Goal: Task Accomplishment & Management: Manage account settings

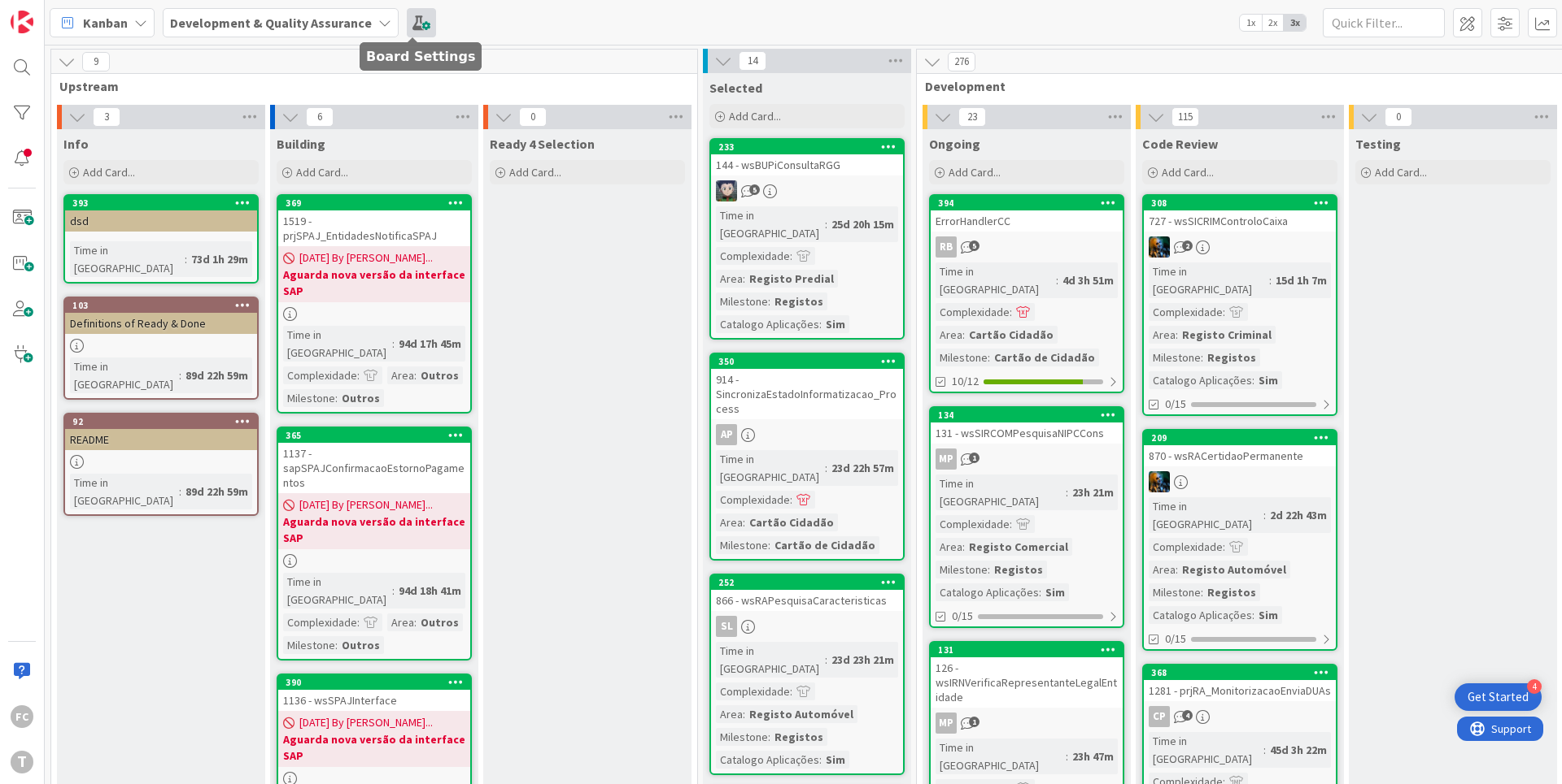
click at [413, 20] on span at bounding box center [421, 22] width 29 height 29
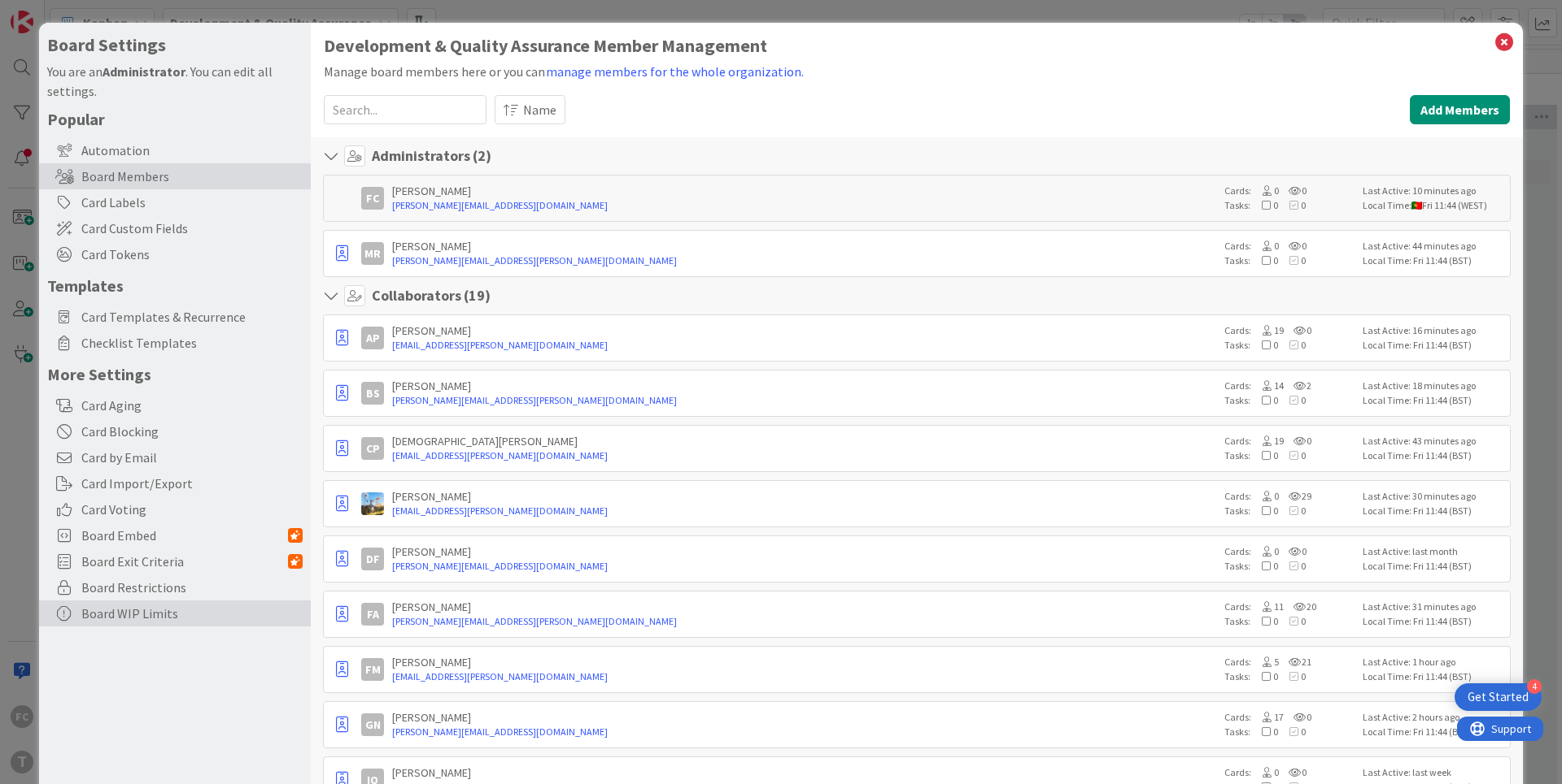
click at [131, 617] on div "Board WIP Limits" at bounding box center [174, 614] width 272 height 26
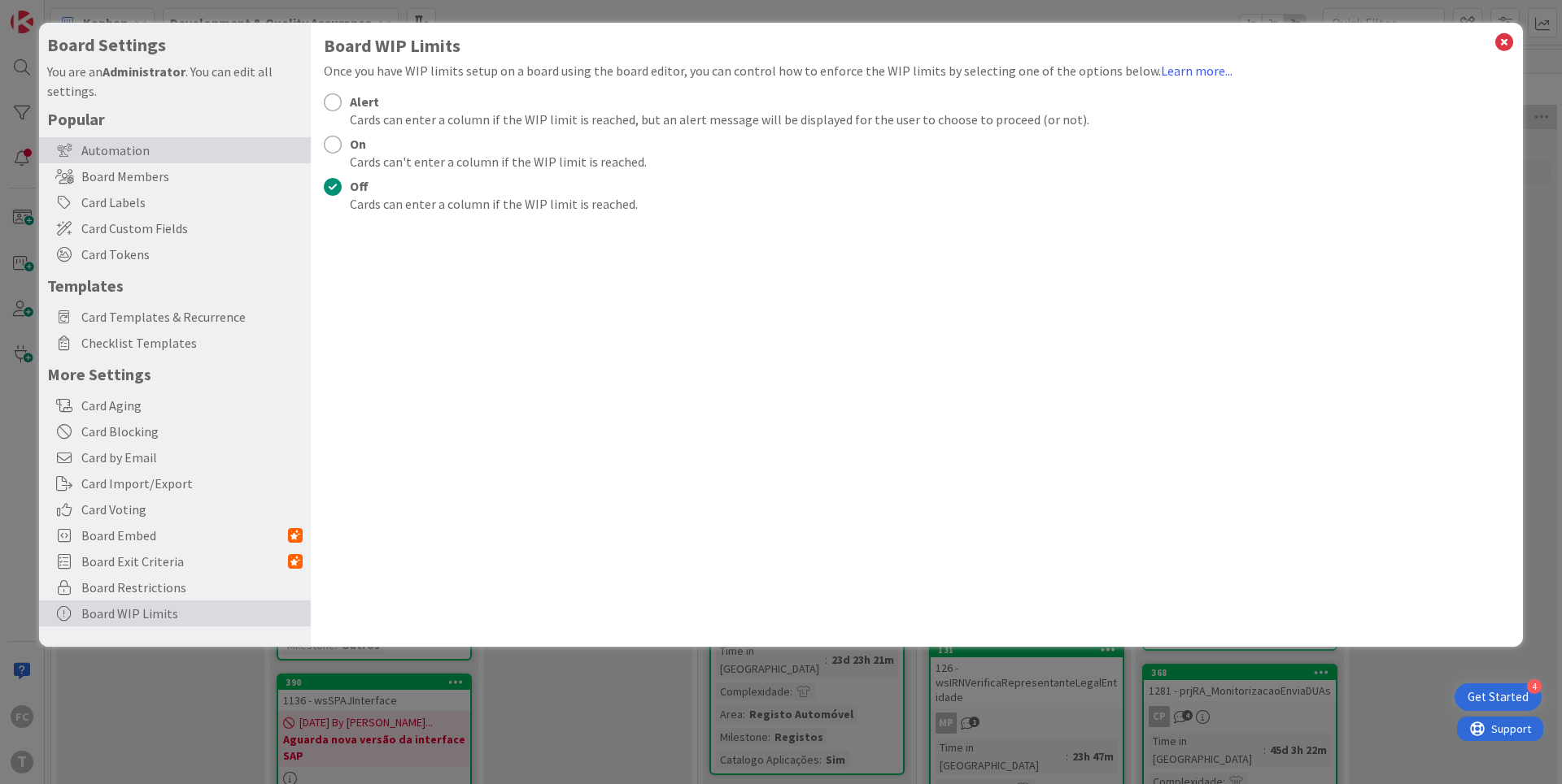
click at [101, 150] on div "Automation" at bounding box center [174, 150] width 272 height 26
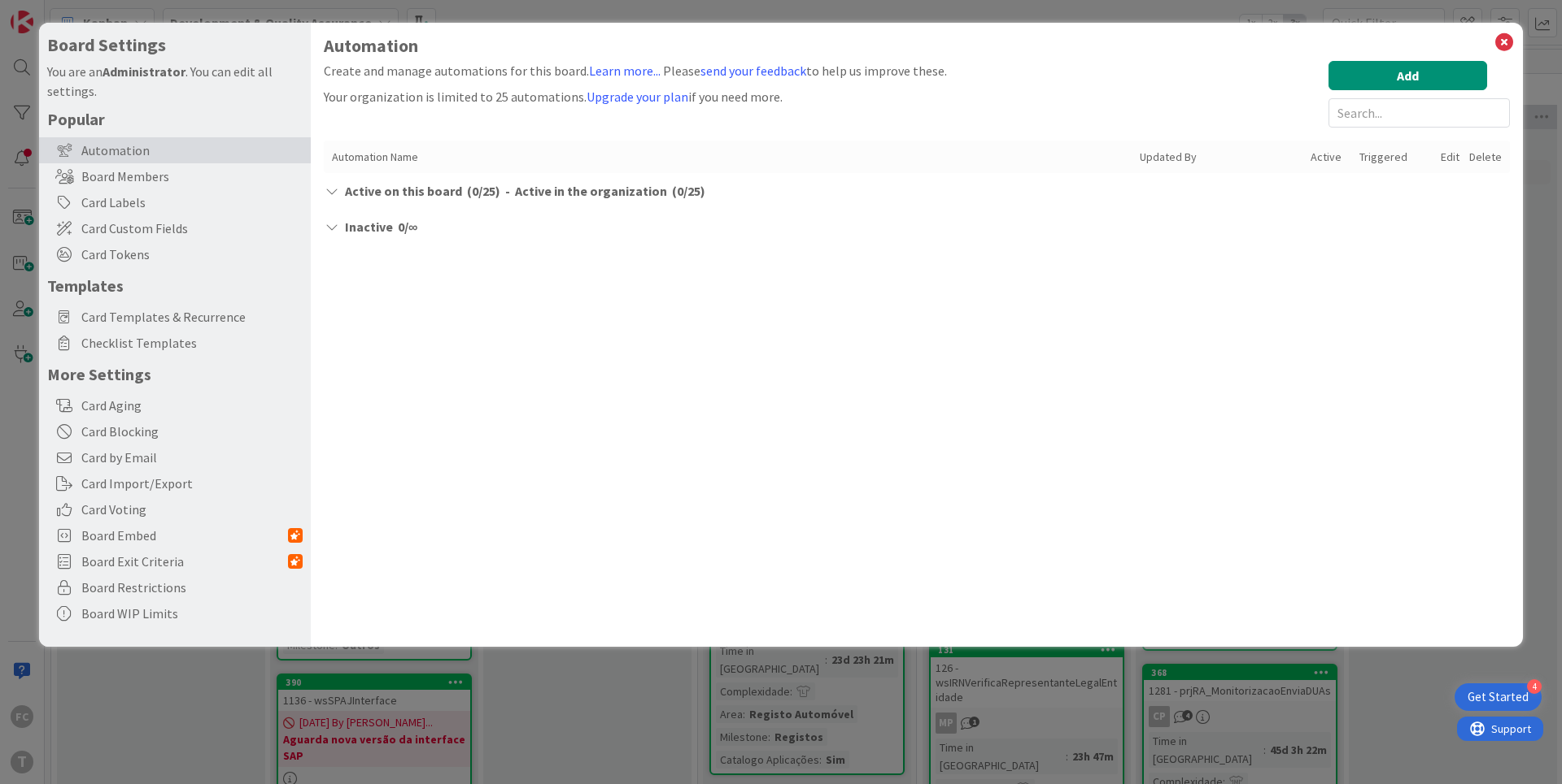
click at [335, 193] on icon at bounding box center [332, 190] width 16 height 13
click at [334, 232] on icon at bounding box center [332, 226] width 16 height 13
click at [335, 227] on icon at bounding box center [332, 226] width 16 height 13
click at [332, 195] on icon at bounding box center [332, 190] width 16 height 13
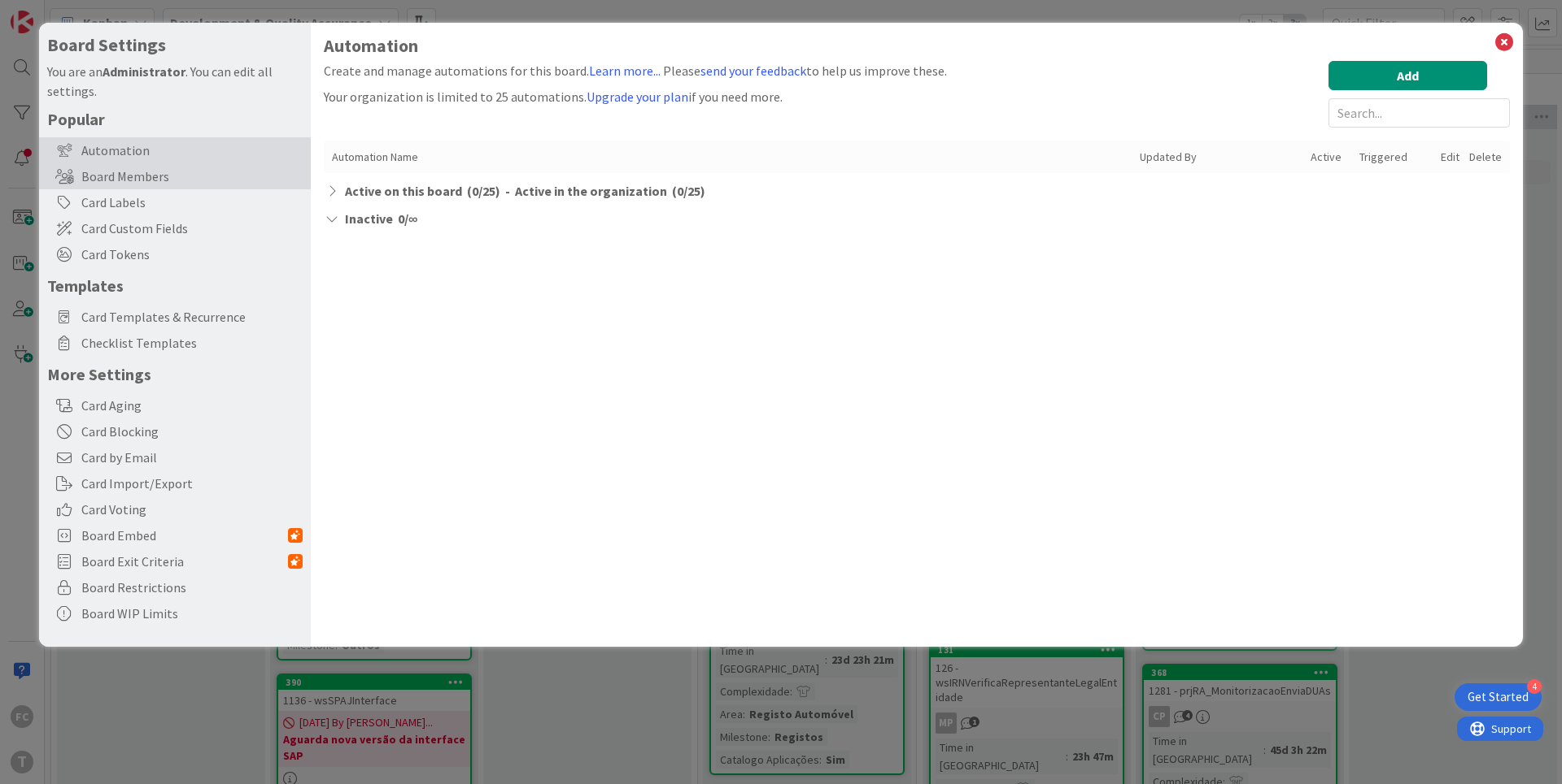
click at [131, 184] on div "Board Members" at bounding box center [174, 176] width 272 height 26
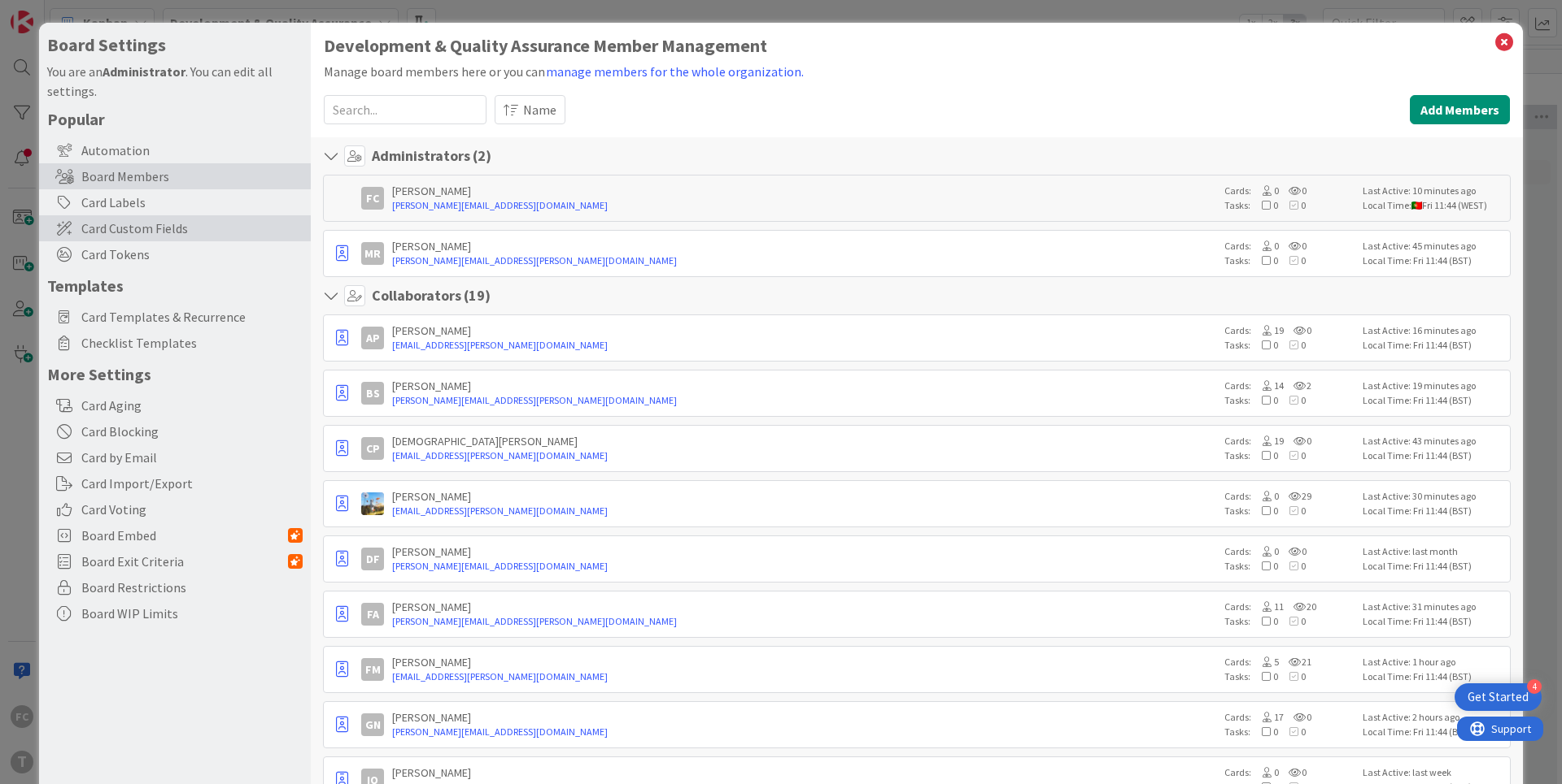
drag, startPoint x: 123, startPoint y: 202, endPoint x: 131, endPoint y: 215, distance: 15.3
click at [122, 202] on div "Card Labels" at bounding box center [174, 202] width 272 height 26
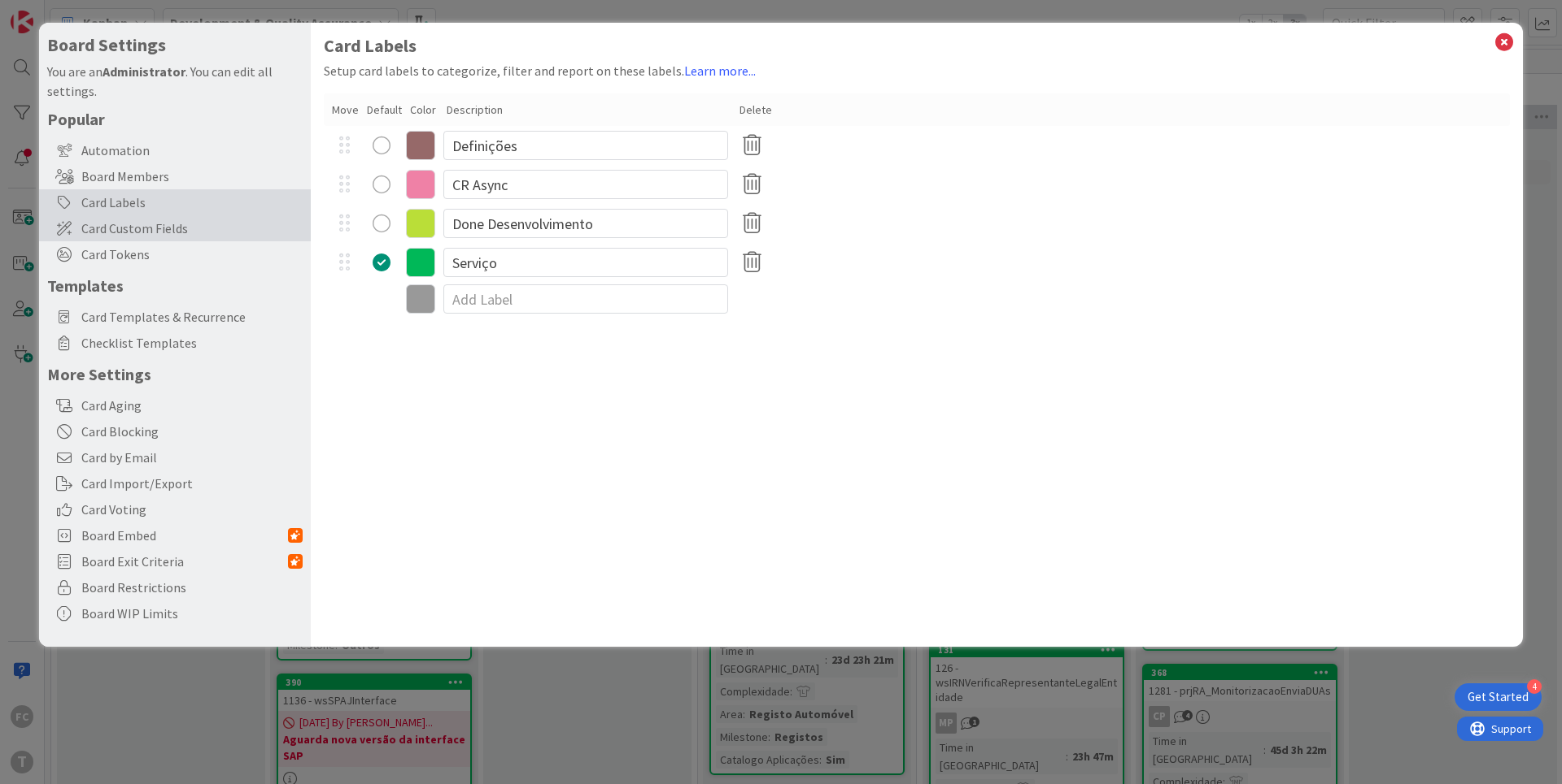
click at [135, 229] on span "Card Custom Fields" at bounding box center [192, 229] width 221 height 20
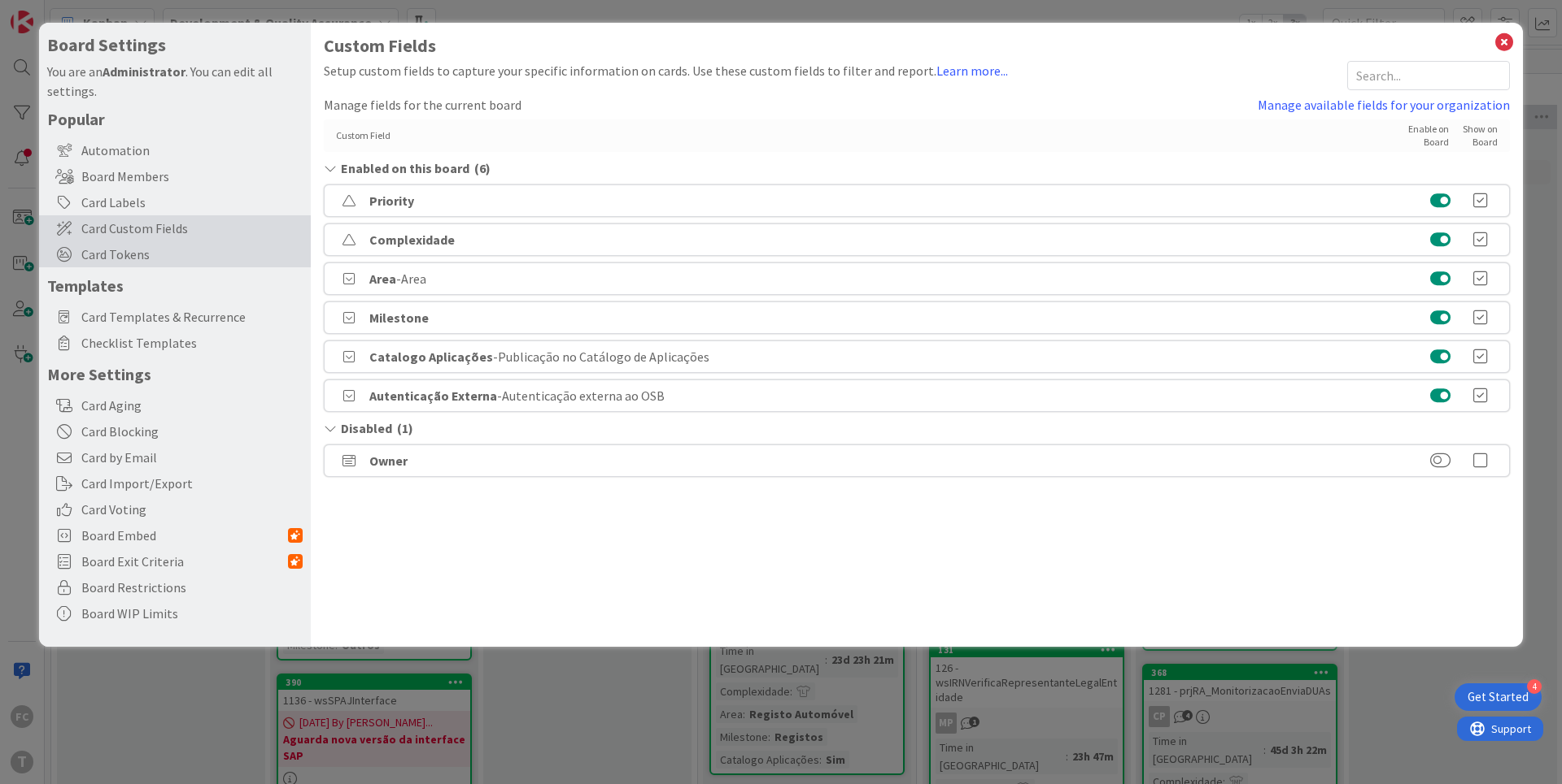
click at [115, 258] on span "Card Tokens" at bounding box center [192, 255] width 221 height 20
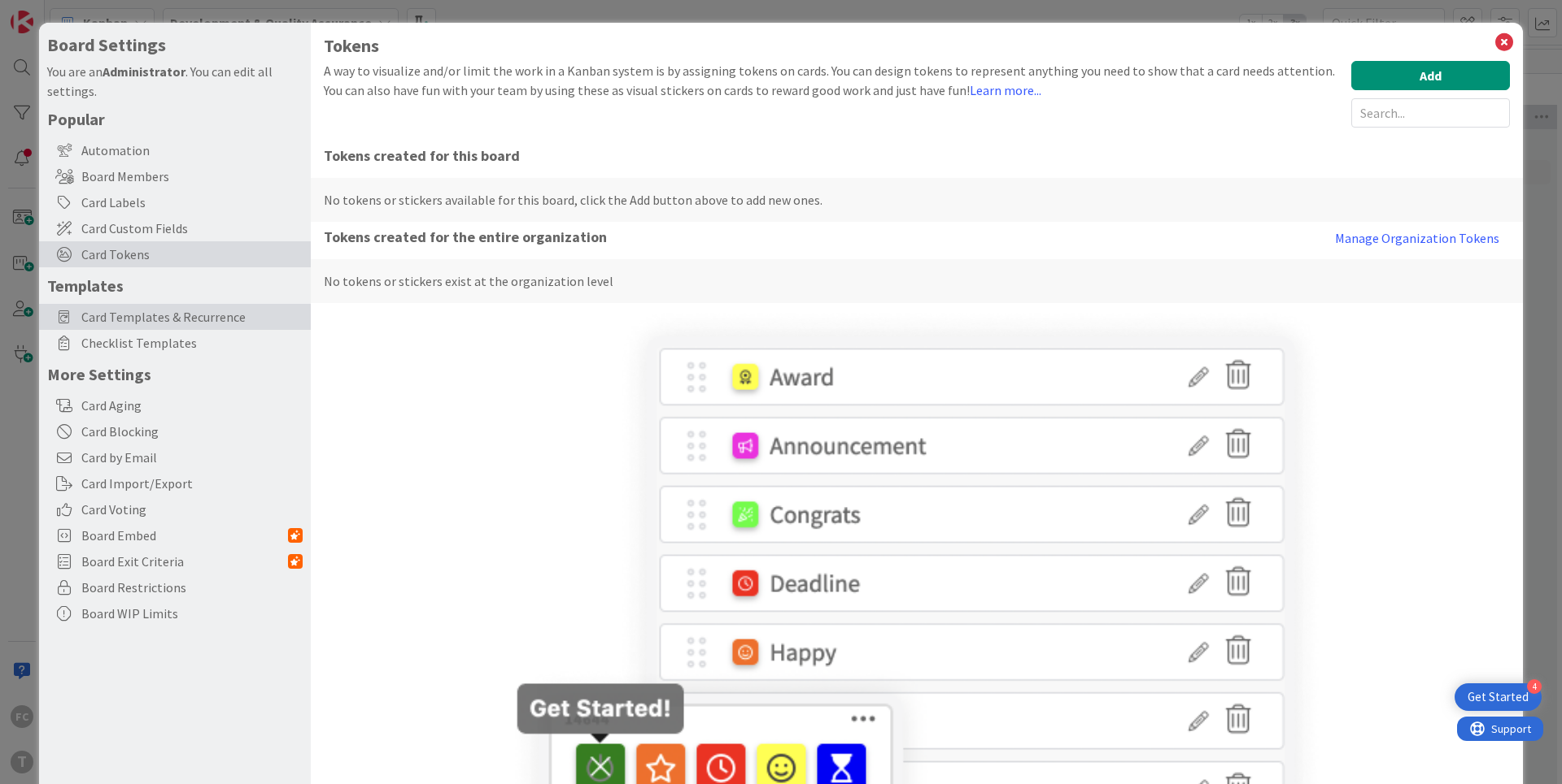
click at [104, 325] on span "Card Templates & Recurrence" at bounding box center [192, 317] width 221 height 20
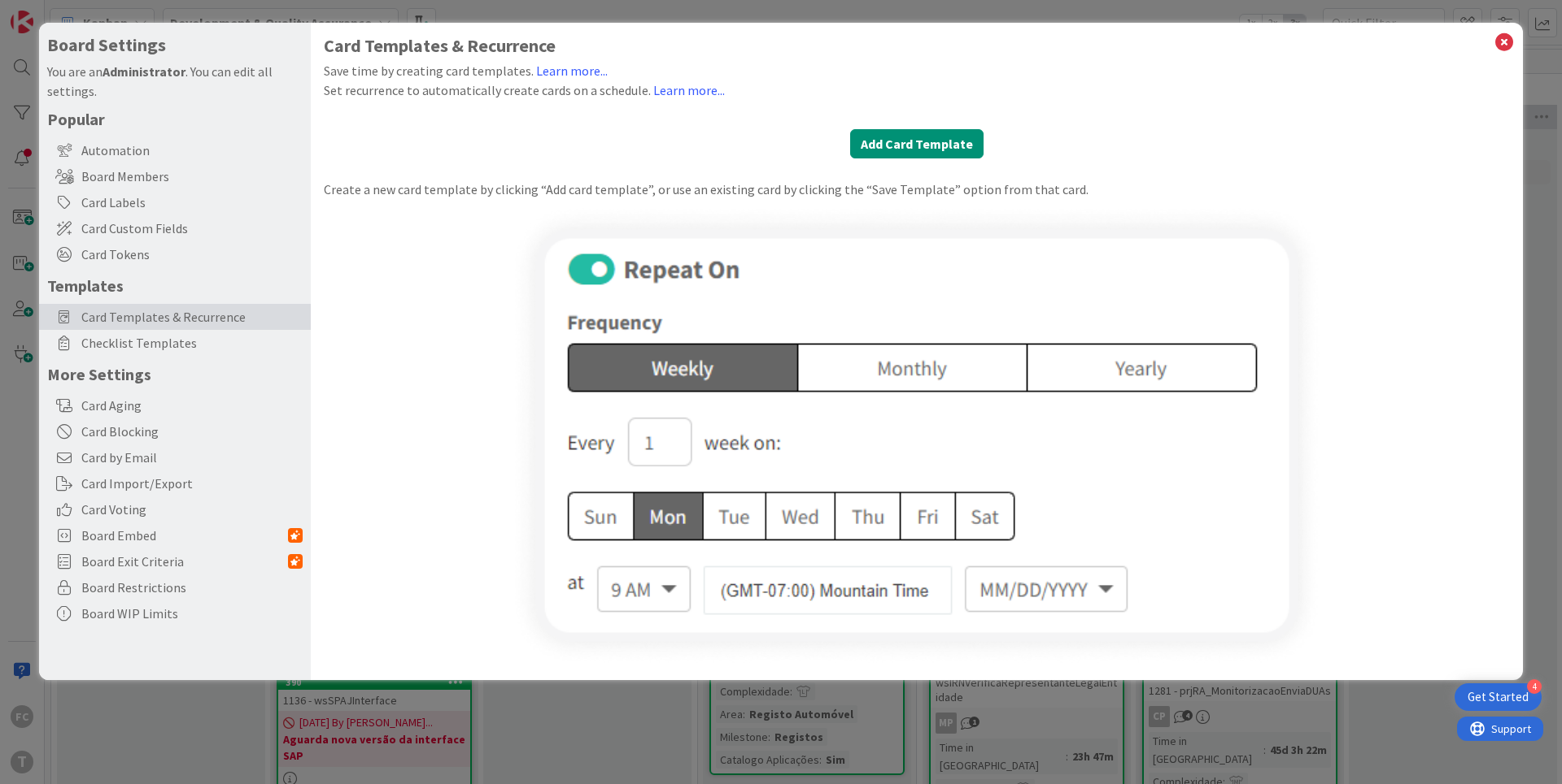
click at [153, 346] on span "Checklist Templates" at bounding box center [192, 343] width 221 height 20
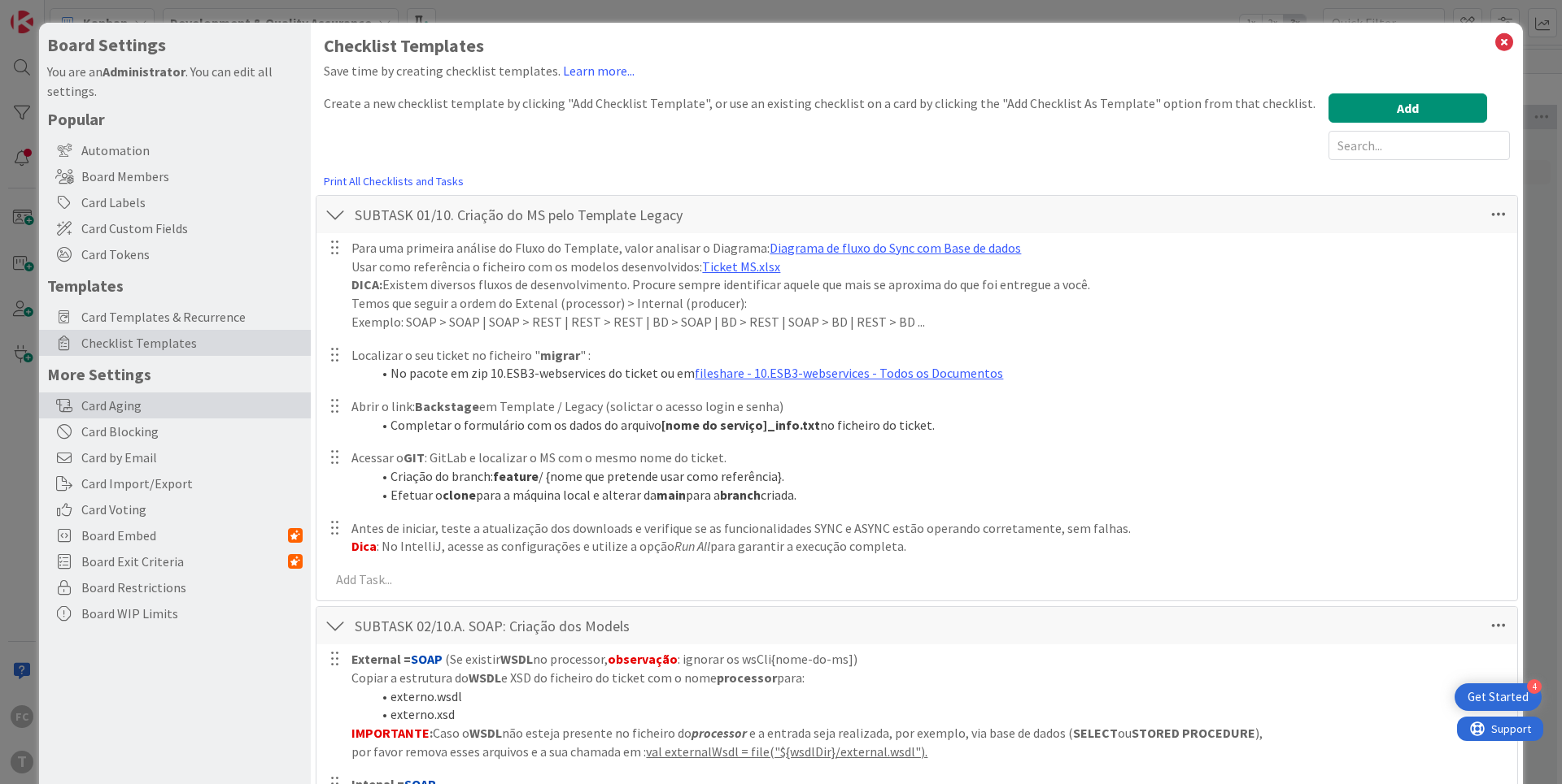
click at [108, 402] on div "Card Aging" at bounding box center [174, 406] width 272 height 26
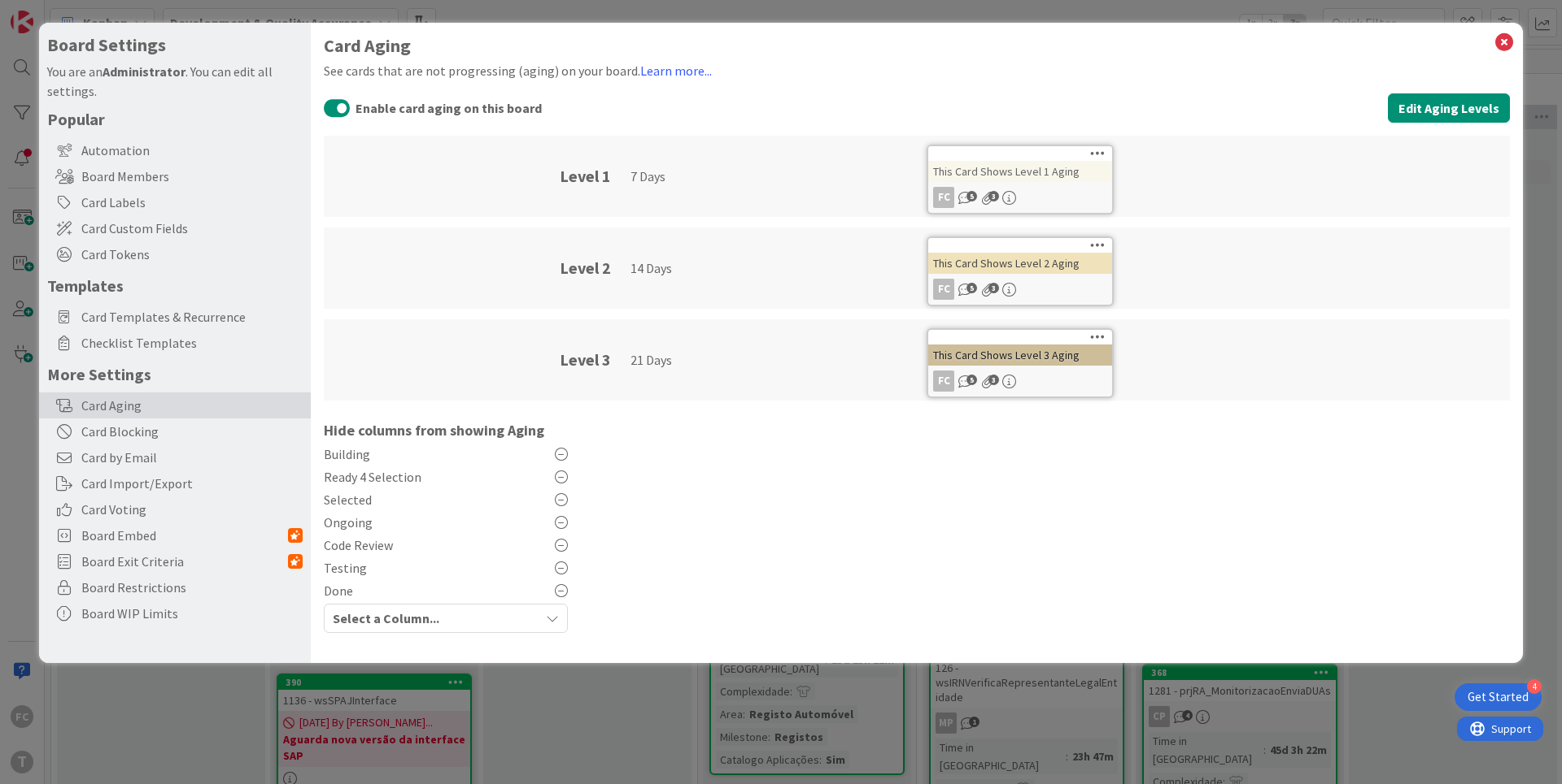
click at [335, 108] on button "Enable card aging on this board" at bounding box center [336, 107] width 27 height 21
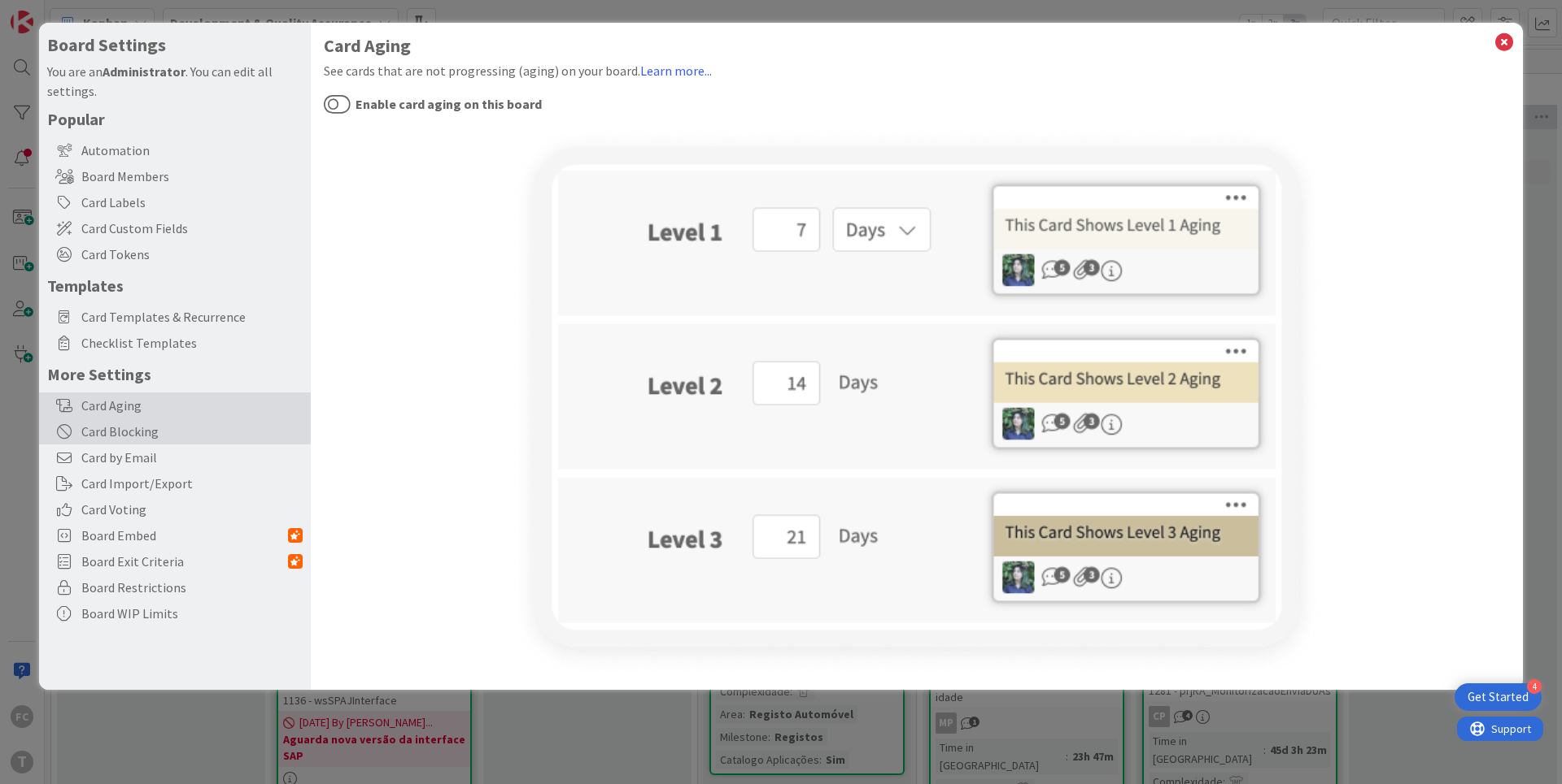
click at [153, 439] on div "Card Blocking" at bounding box center [174, 432] width 272 height 26
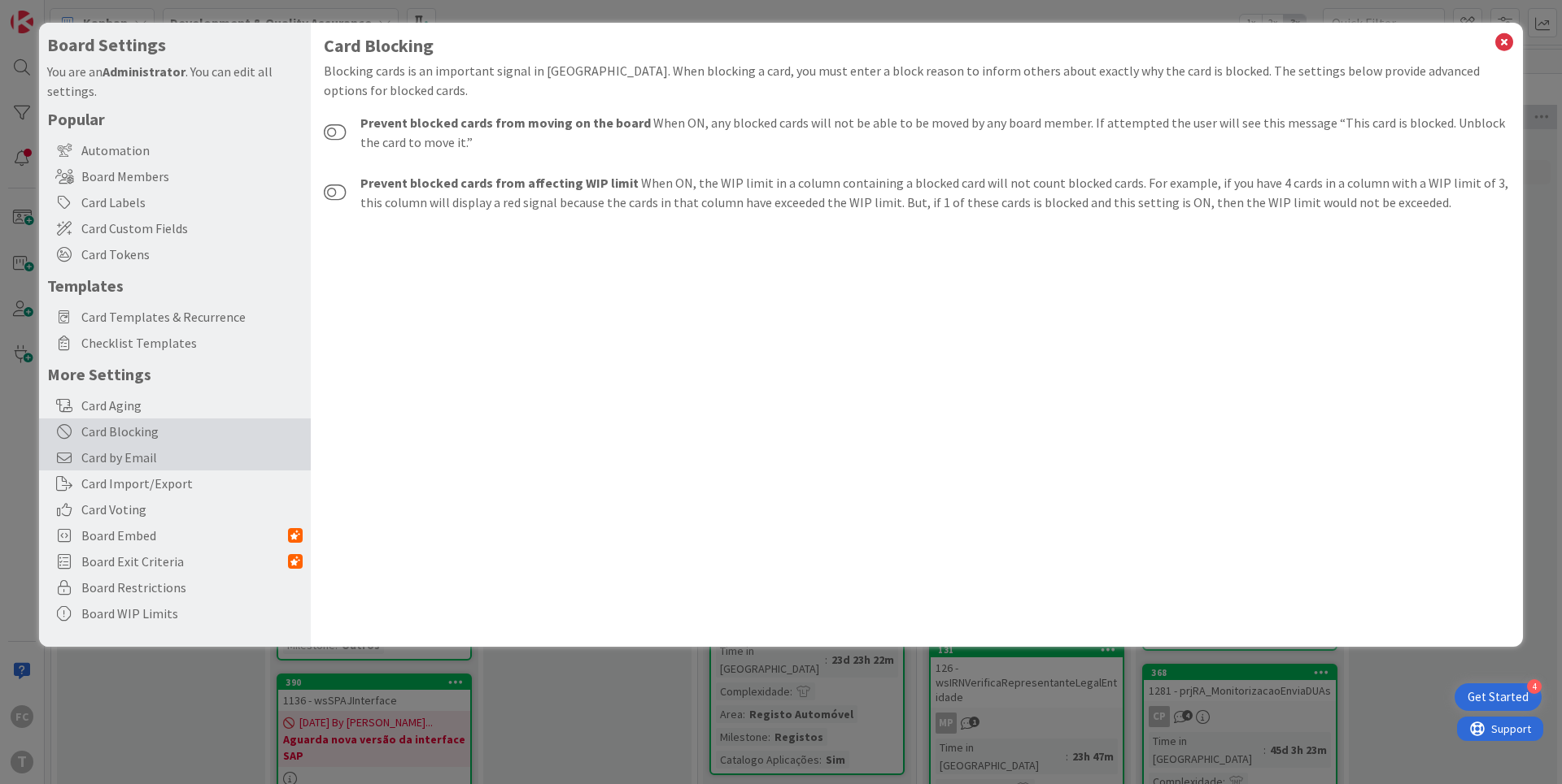
click at [141, 460] on span "Card by Email" at bounding box center [192, 458] width 221 height 20
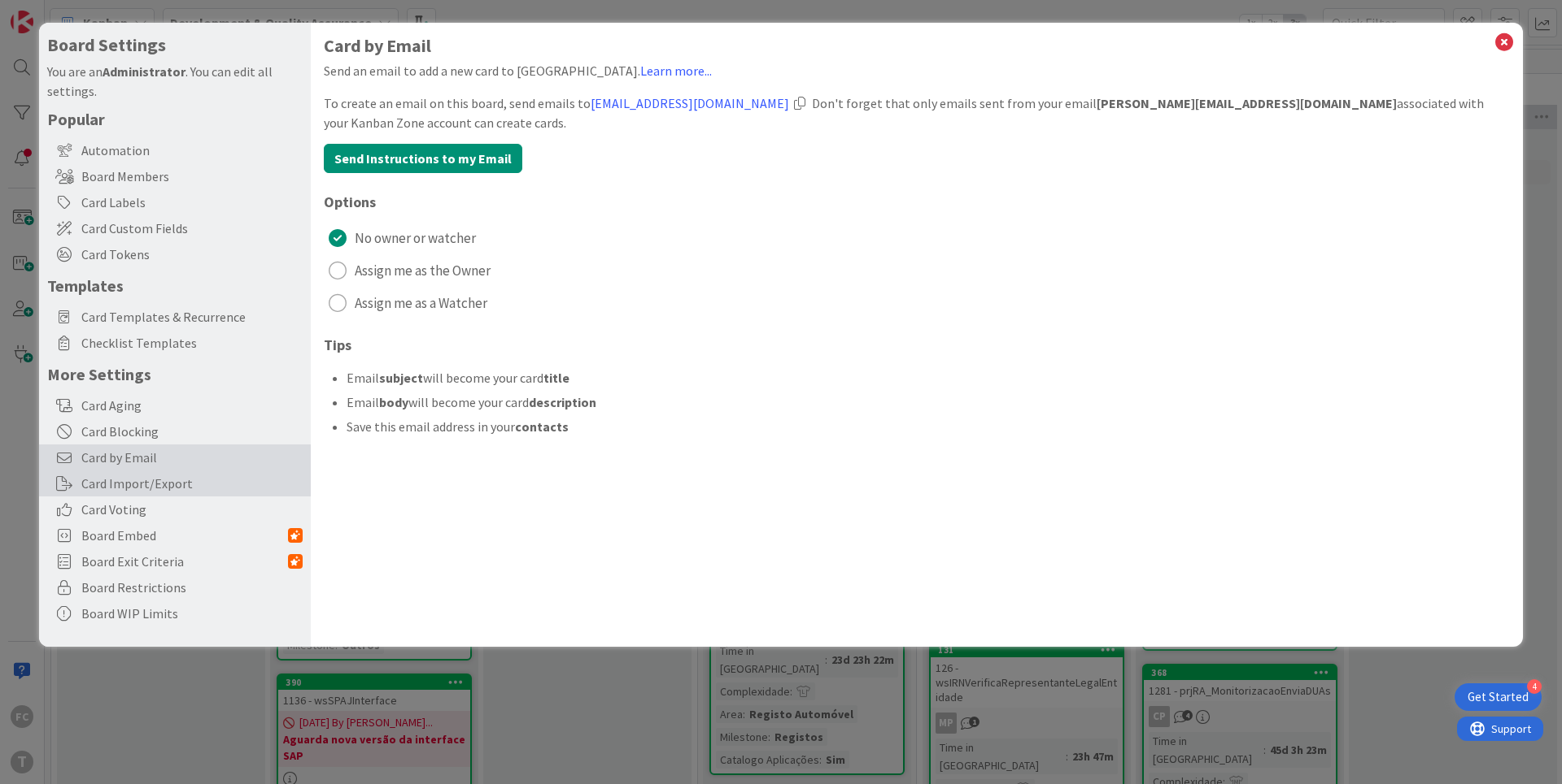
click at [135, 487] on div "Card Import/Export" at bounding box center [174, 484] width 272 height 26
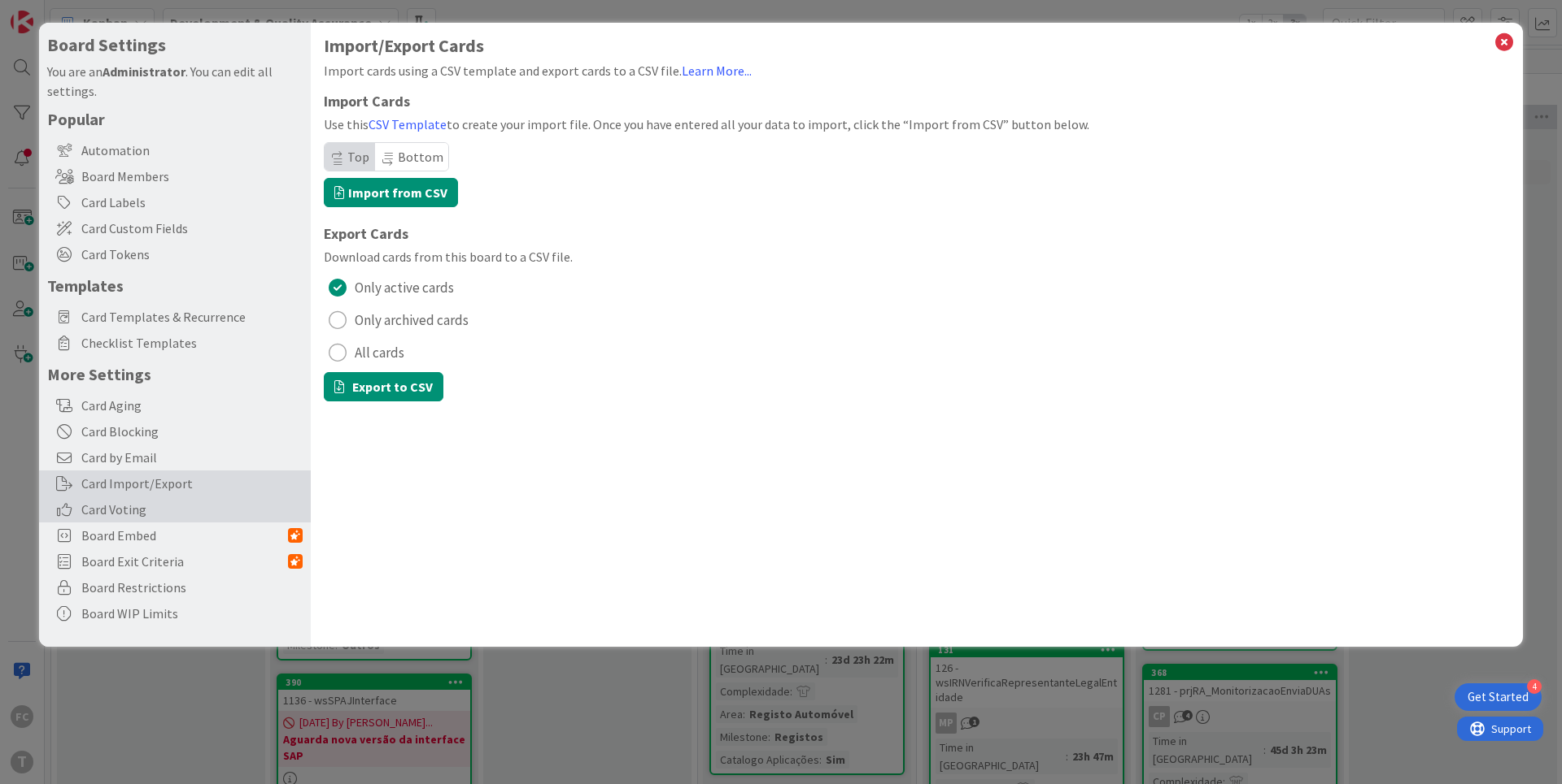
click at [130, 510] on span "Card Voting" at bounding box center [192, 510] width 221 height 20
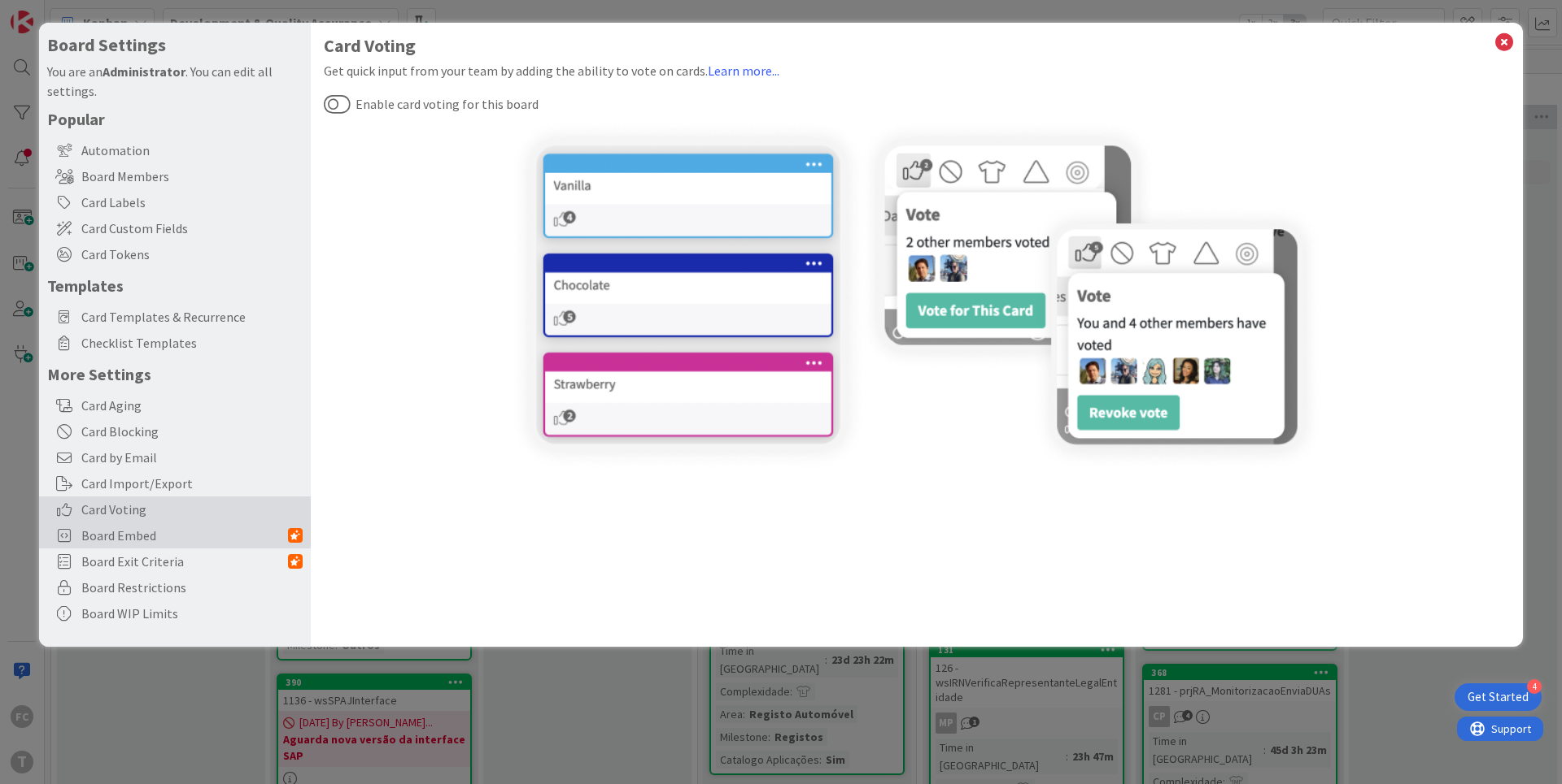
click at [126, 540] on span "Board Embed" at bounding box center [185, 536] width 207 height 20
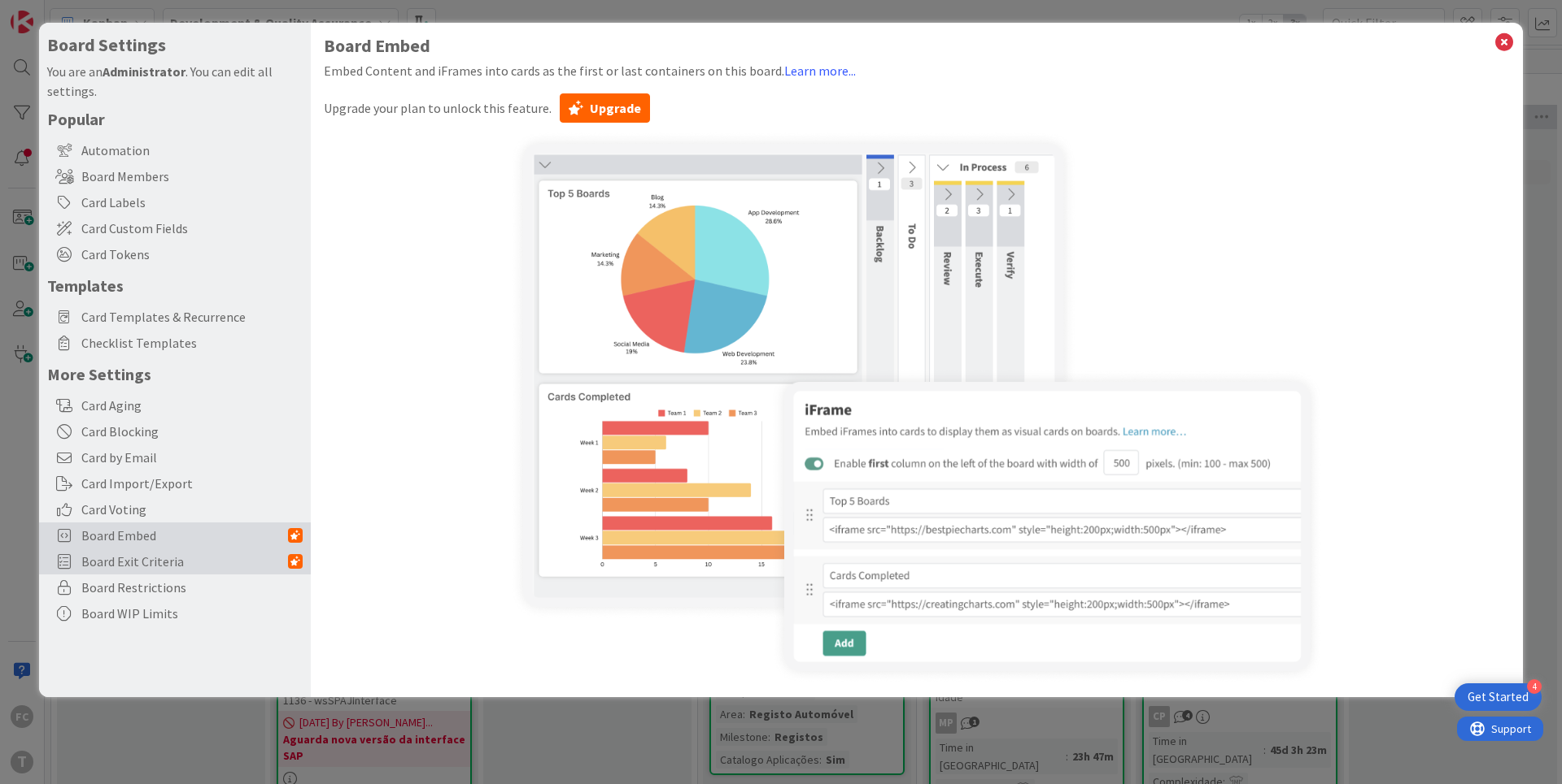
click at [146, 556] on span "Board Exit Criteria" at bounding box center [185, 562] width 207 height 20
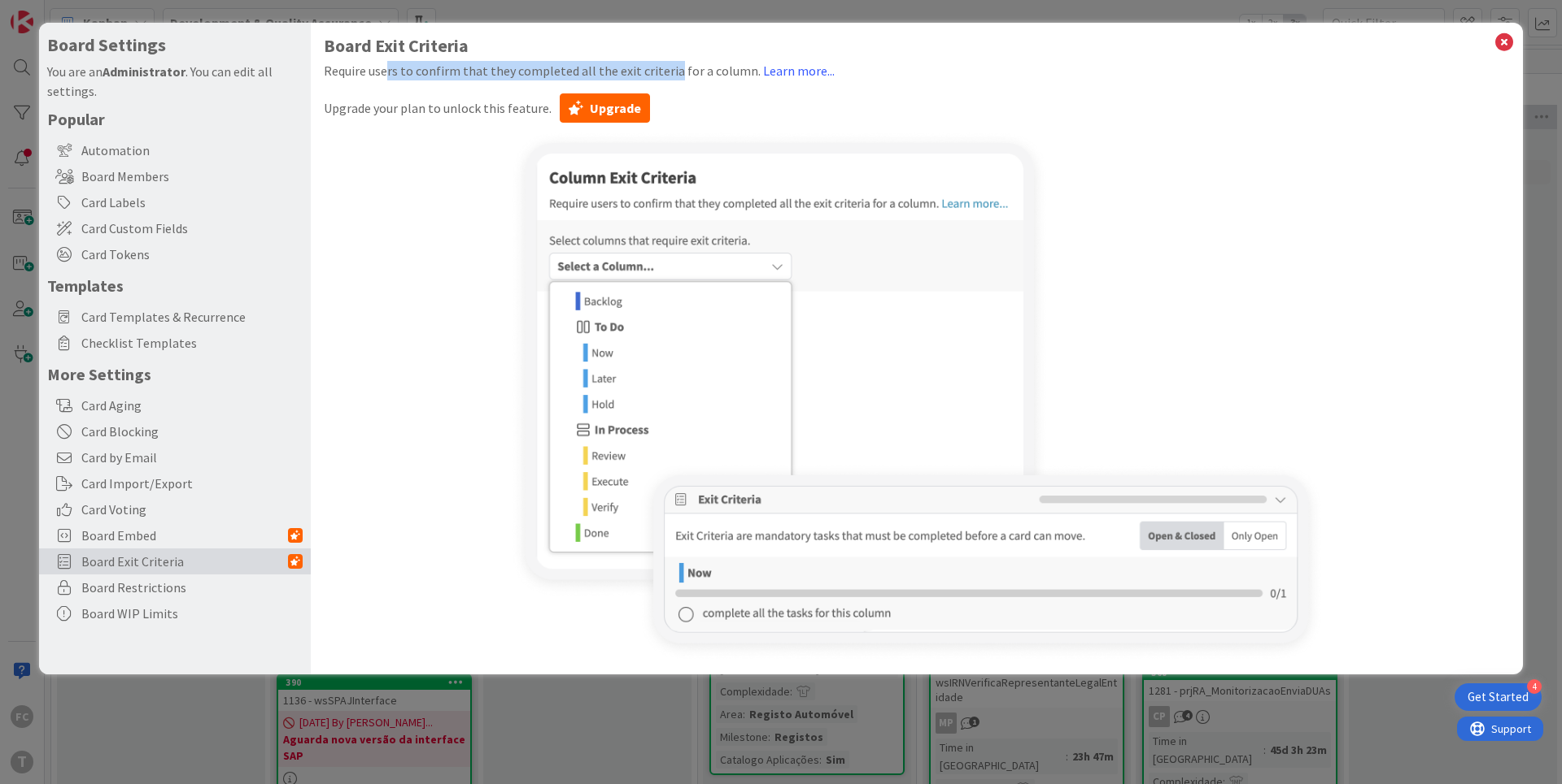
drag, startPoint x: 386, startPoint y: 74, endPoint x: 665, endPoint y: 69, distance: 279.0
click at [665, 69] on div "Require users to confirm that they completed all the exit criteria for a column…" at bounding box center [916, 71] width 1186 height 20
drag, startPoint x: 384, startPoint y: 109, endPoint x: 519, endPoint y: 110, distance: 135.0
click at [519, 110] on div "Upgrade your plan to unlock this feature. Upgrade" at bounding box center [916, 107] width 1186 height 29
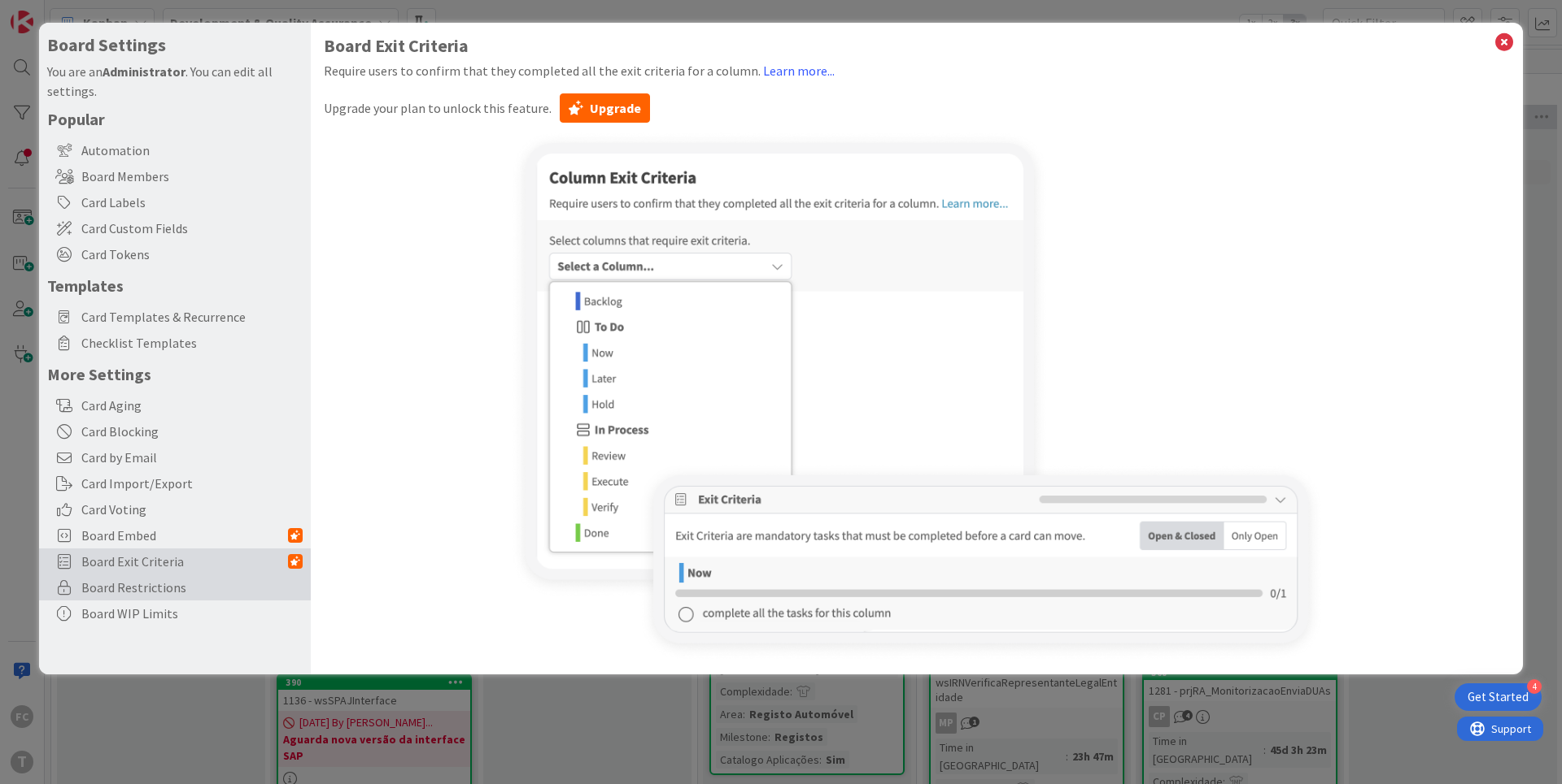
click at [148, 589] on span "Board Restrictions" at bounding box center [192, 588] width 221 height 20
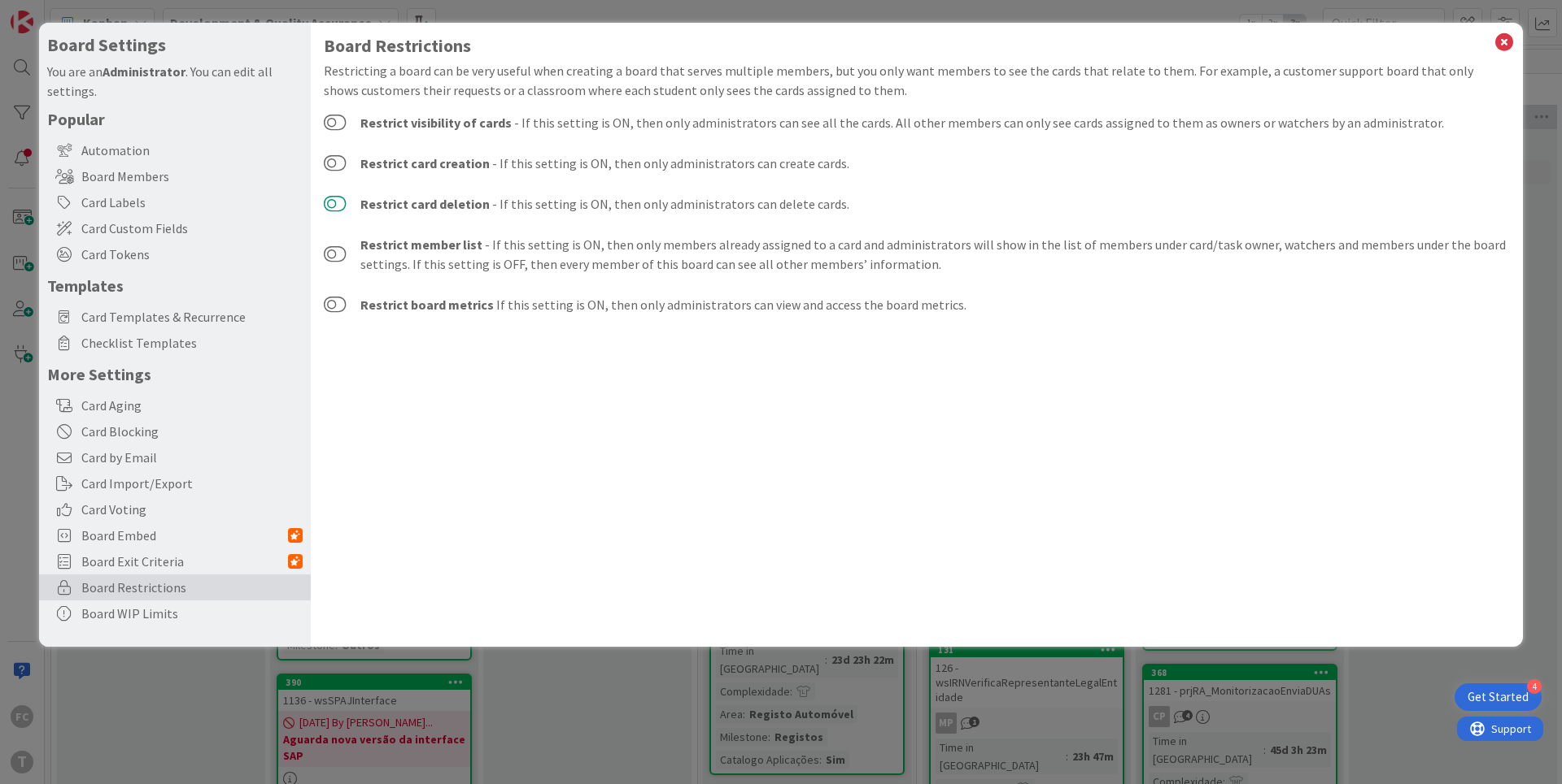
click at [342, 210] on button at bounding box center [335, 204] width 23 height 16
click at [142, 612] on div "Board WIP Limits" at bounding box center [174, 614] width 272 height 26
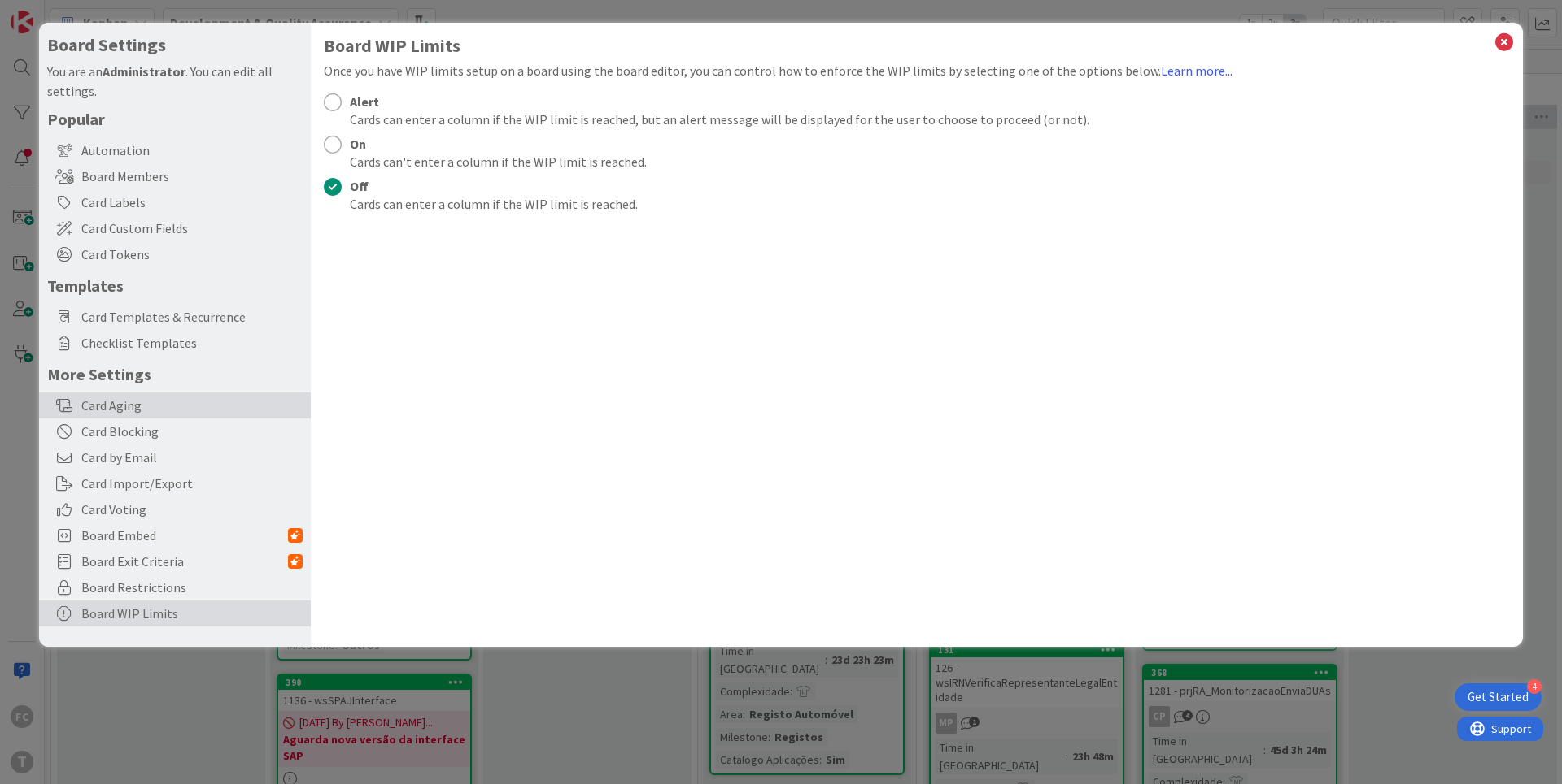
click at [106, 408] on div "Card Aging" at bounding box center [174, 406] width 272 height 26
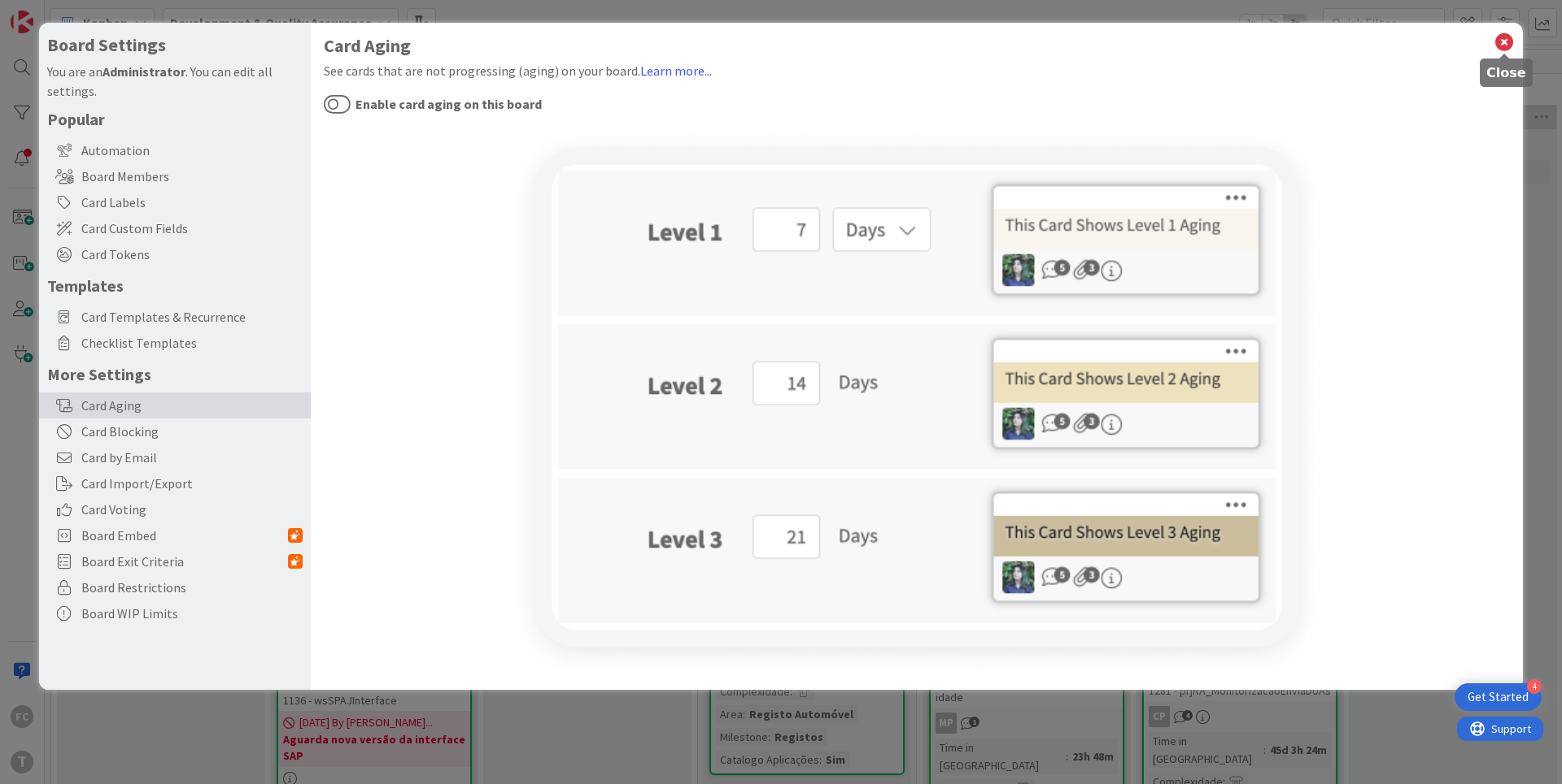
click at [1504, 35] on icon at bounding box center [1503, 42] width 21 height 23
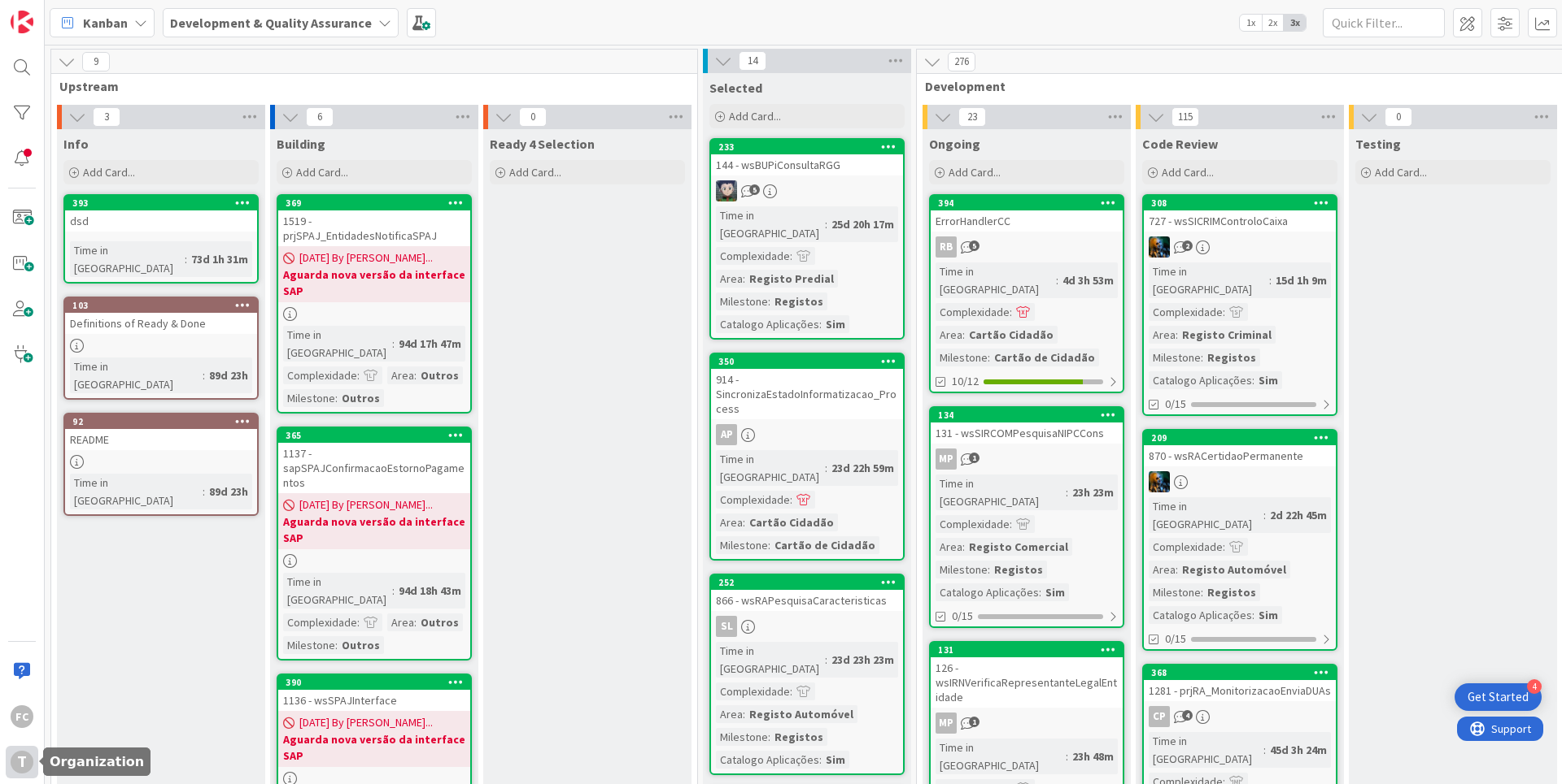
click at [18, 763] on div "T" at bounding box center [22, 762] width 23 height 23
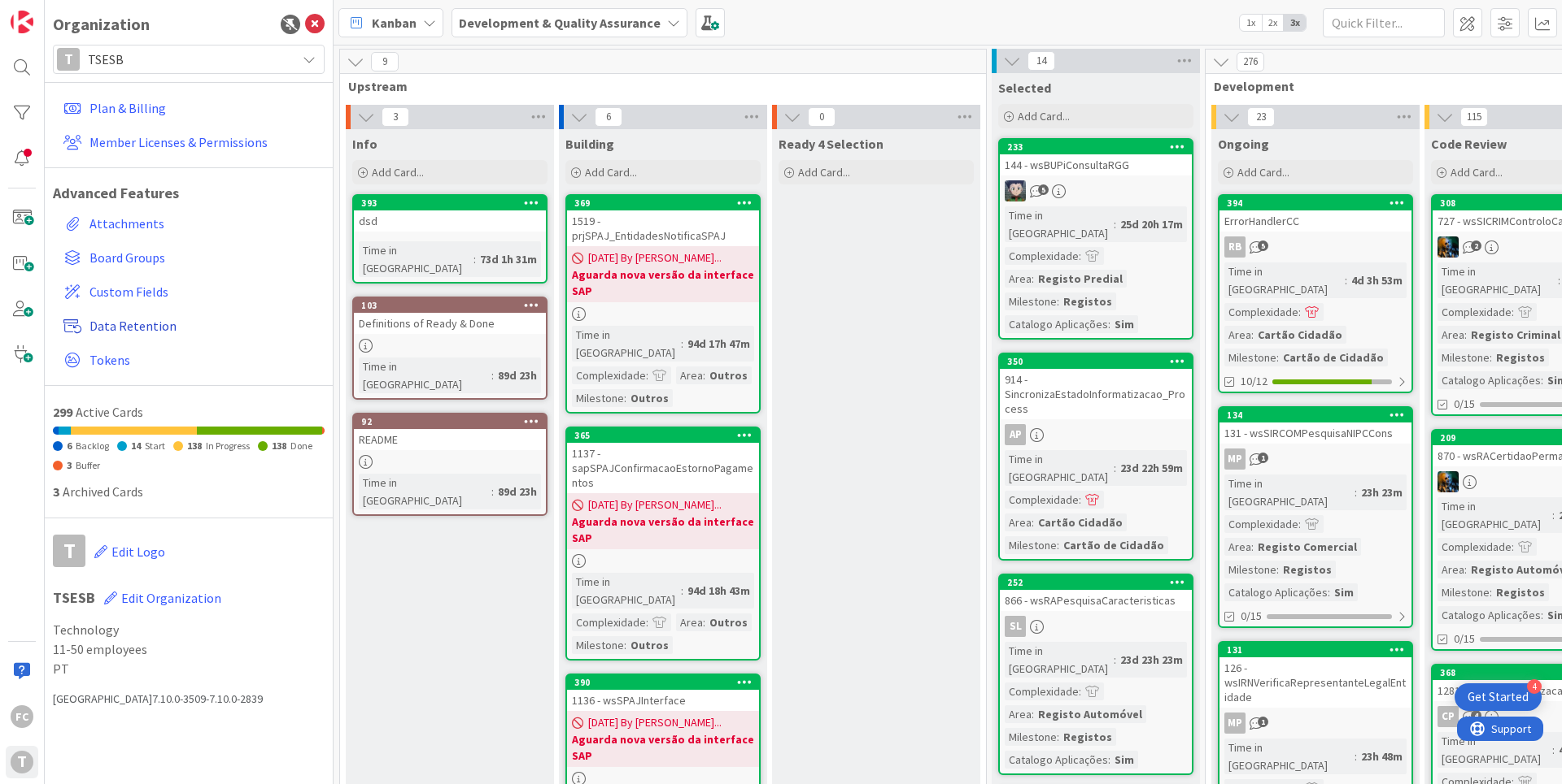
click at [131, 326] on span "Data Retention" at bounding box center [204, 326] width 229 height 20
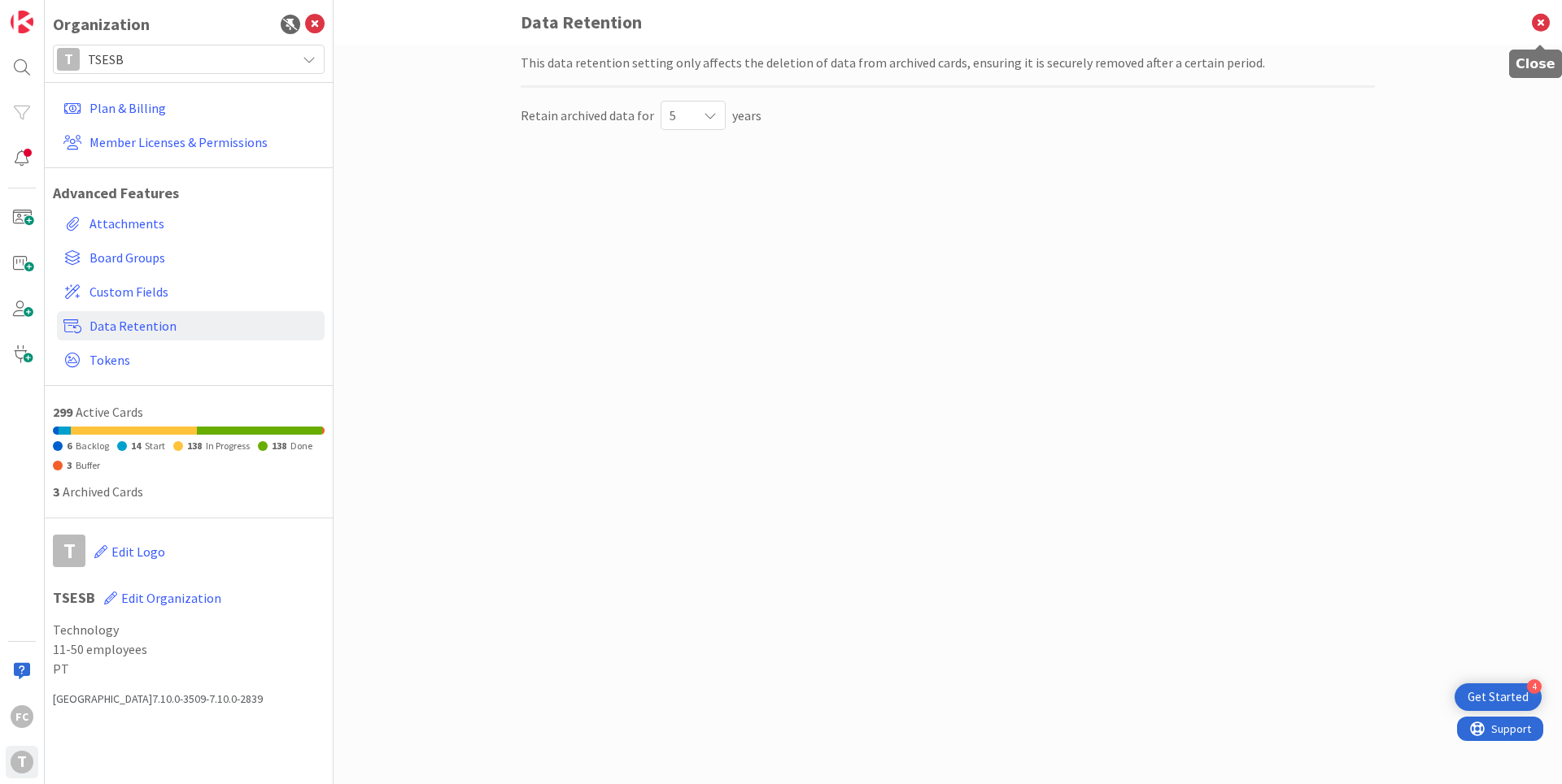
click at [1541, 27] on icon at bounding box center [1540, 22] width 42 height 45
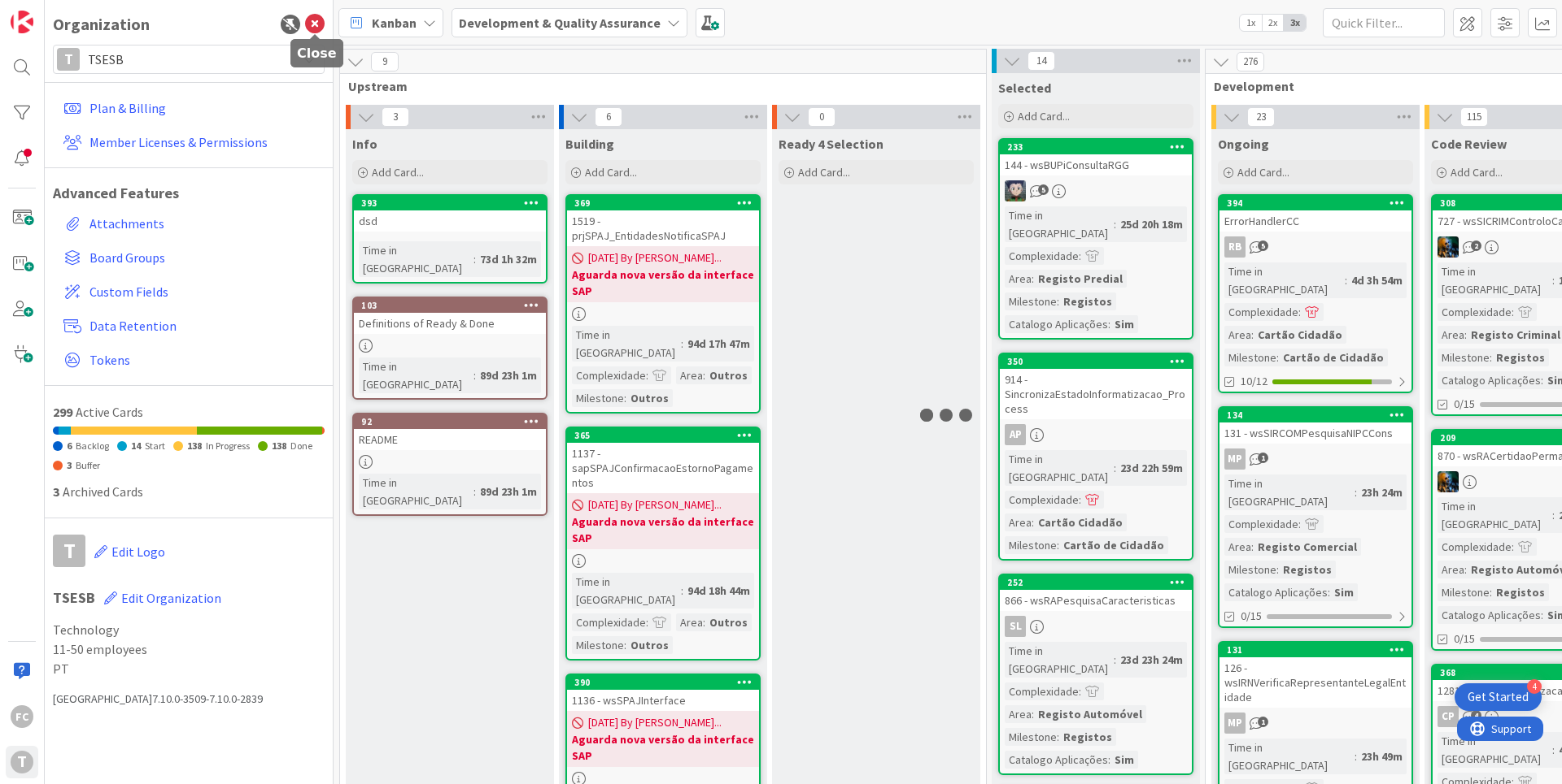
click at [314, 27] on icon at bounding box center [315, 25] width 20 height 20
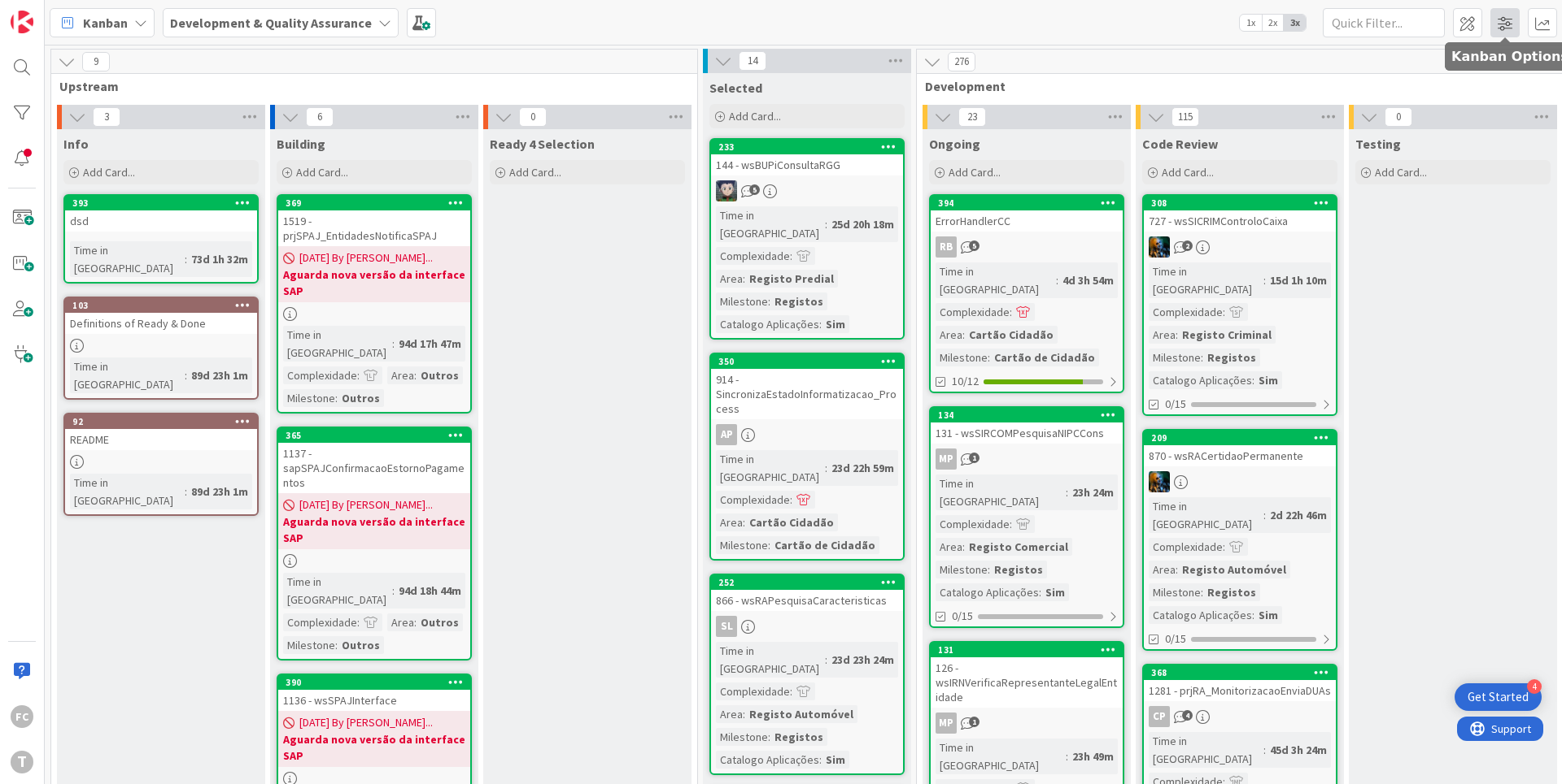
click at [1499, 25] on span at bounding box center [1504, 22] width 29 height 29
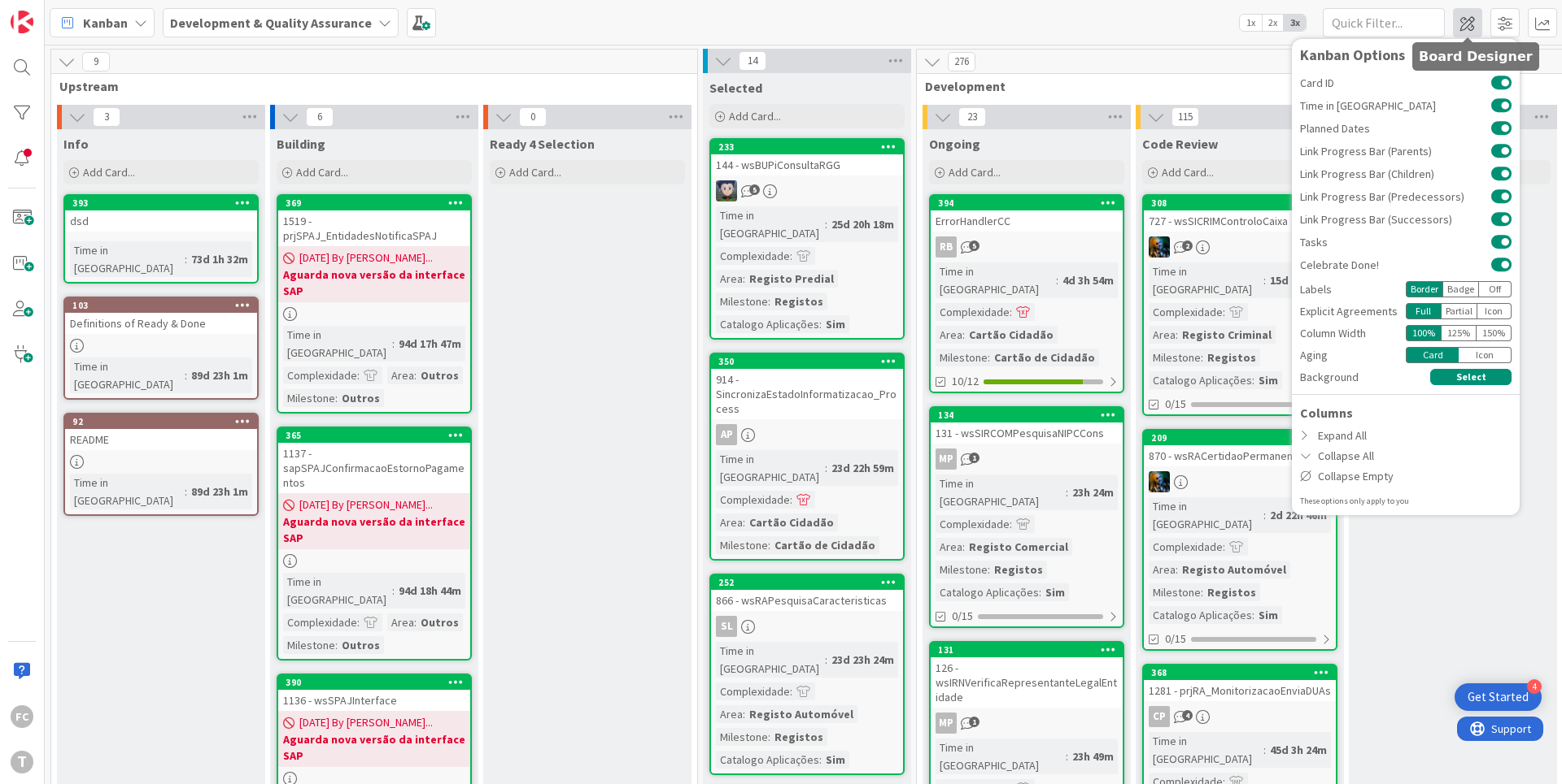
click at [1469, 27] on span at bounding box center [1466, 22] width 29 height 29
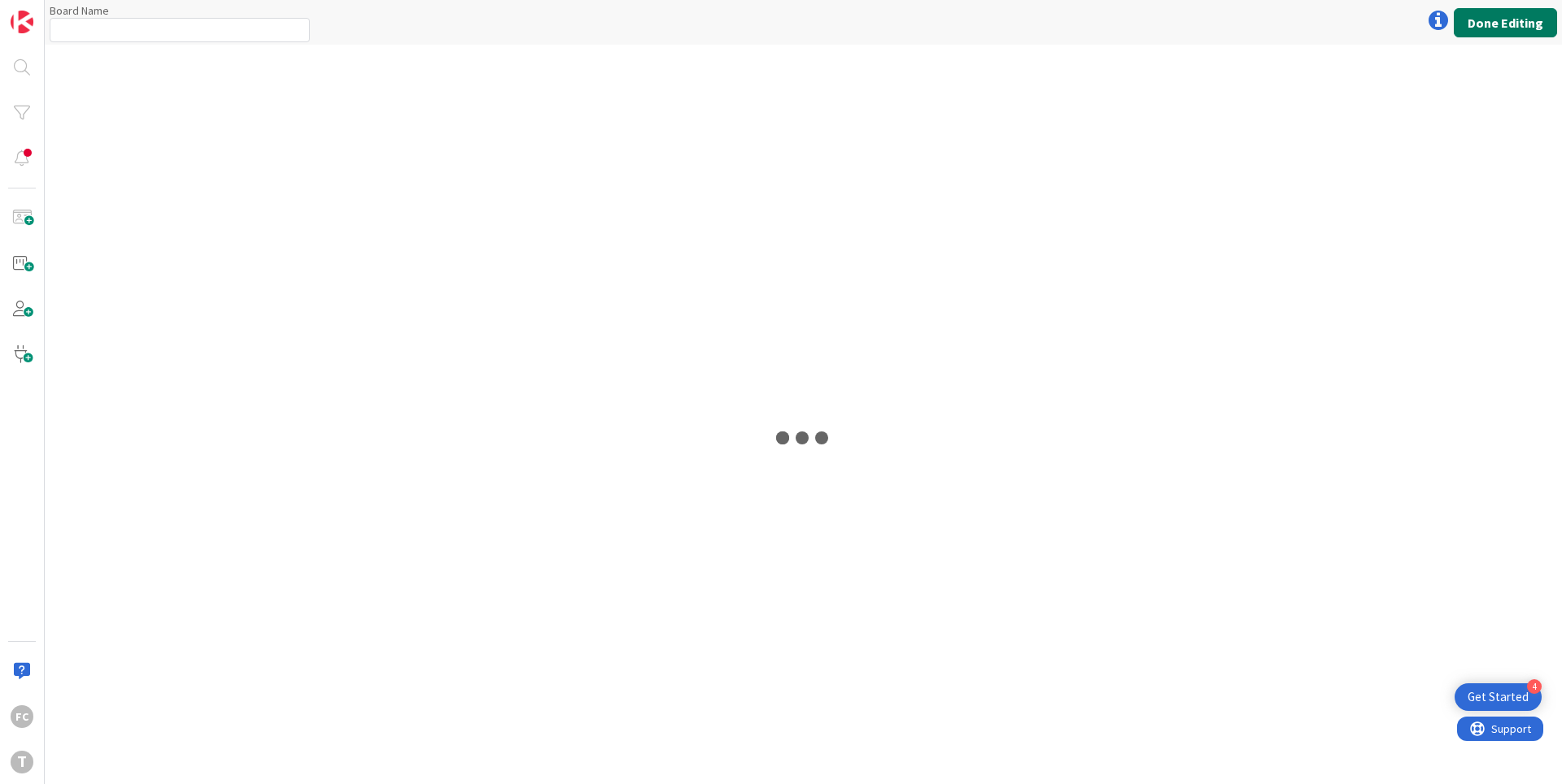
type input "Development & Quality Assurance"
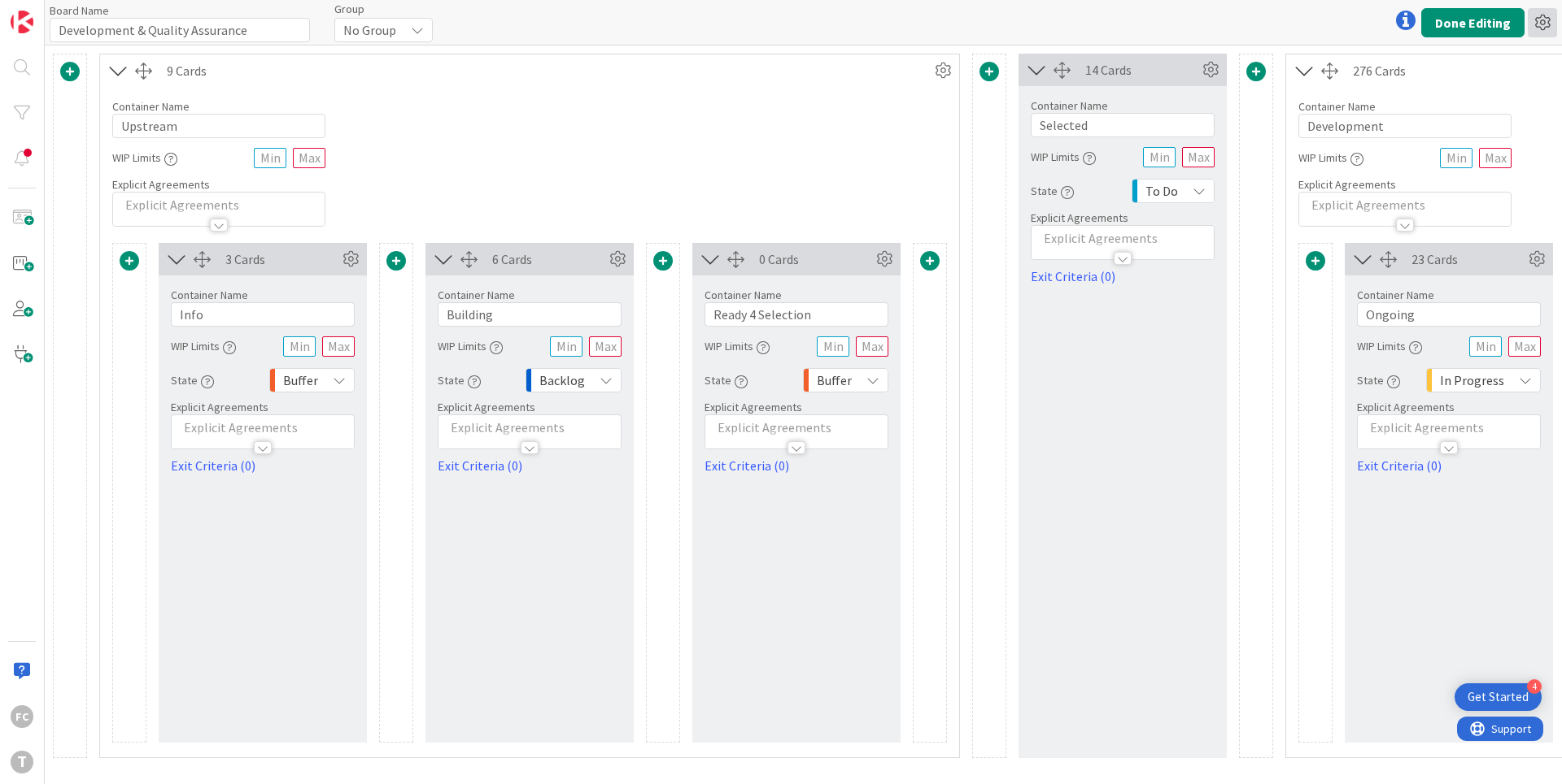
click at [1534, 25] on icon at bounding box center [1541, 22] width 29 height 29
click at [1472, 19] on button "Done Editing" at bounding box center [1472, 22] width 104 height 29
